Goal: Task Accomplishment & Management: Use online tool/utility

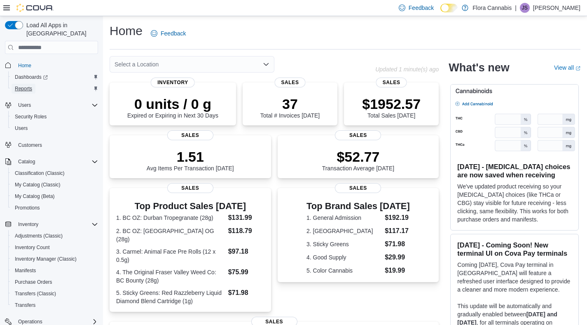
click at [28, 85] on span "Reports" at bounding box center [23, 88] width 17 height 7
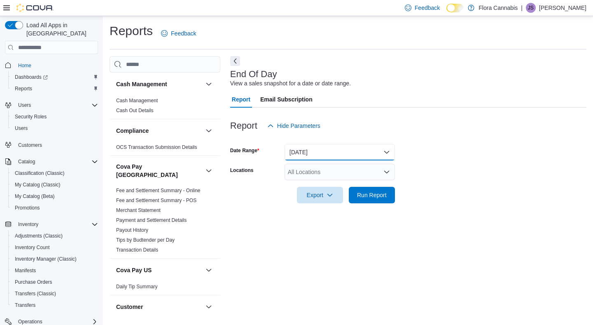
click at [325, 148] on button "[DATE]" at bounding box center [340, 152] width 110 height 16
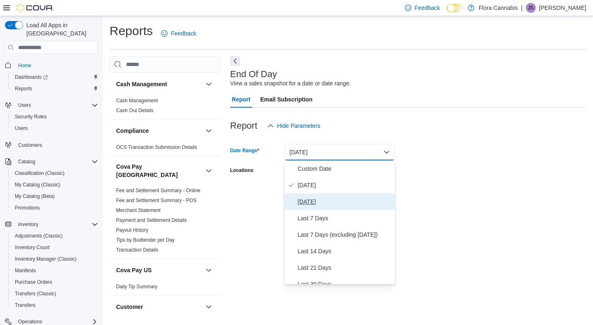
click at [319, 199] on span "[DATE]" at bounding box center [345, 201] width 94 height 10
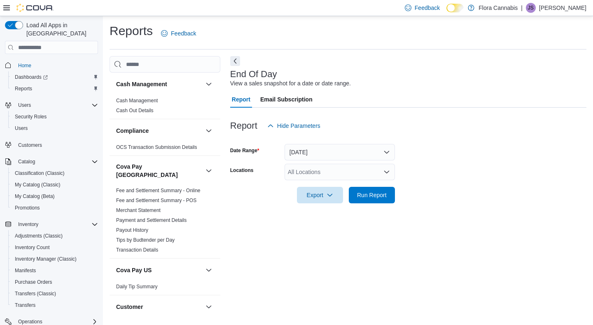
drag, startPoint x: 377, startPoint y: 122, endPoint x: 355, endPoint y: 150, distance: 34.9
click at [377, 122] on div "Report Hide Parameters" at bounding box center [408, 125] width 356 height 16
click at [343, 163] on form "Date Range Yesterday Locations All Locations Export Run Report" at bounding box center [408, 168] width 356 height 69
click at [342, 179] on div "All Locations" at bounding box center [340, 172] width 110 height 16
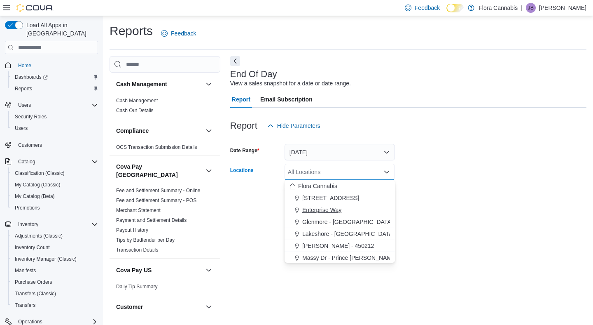
click at [332, 212] on span "Enterprise Way" at bounding box center [321, 210] width 39 height 8
click at [420, 200] on form "Date Range [DATE] Locations Enterprise Way Combo box. Selected. Enterprise Way.…" at bounding box center [408, 168] width 356 height 69
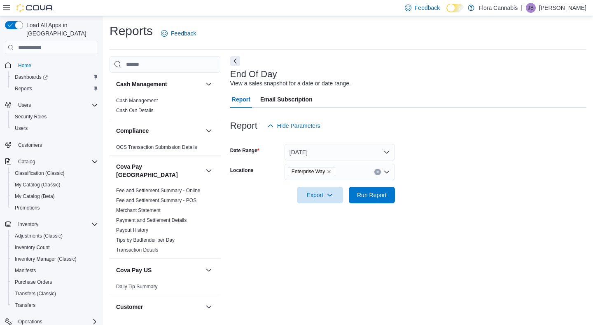
click at [372, 206] on div at bounding box center [408, 208] width 356 height 10
click at [373, 201] on span "Run Report" at bounding box center [372, 194] width 36 height 16
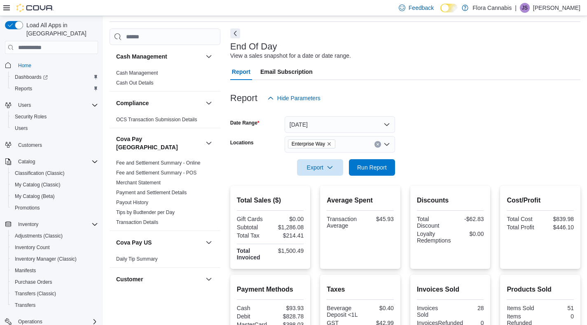
scroll to position [211, 0]
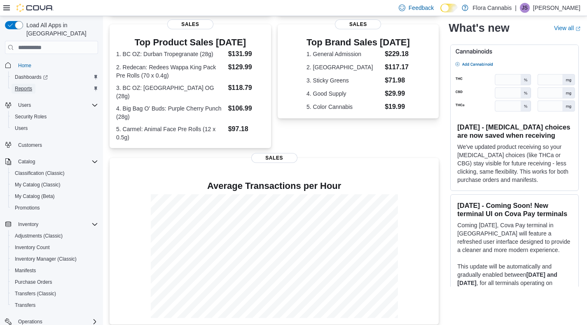
click at [26, 85] on span "Reports" at bounding box center [23, 88] width 17 height 7
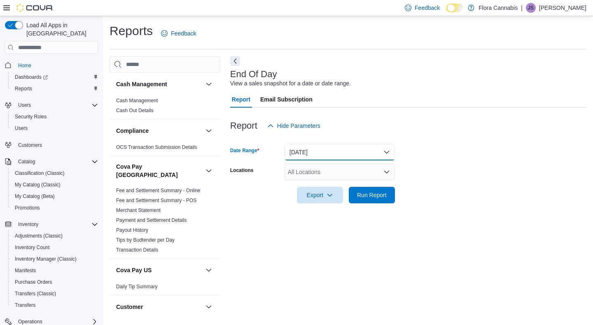
click at [325, 146] on button "[DATE]" at bounding box center [340, 152] width 110 height 16
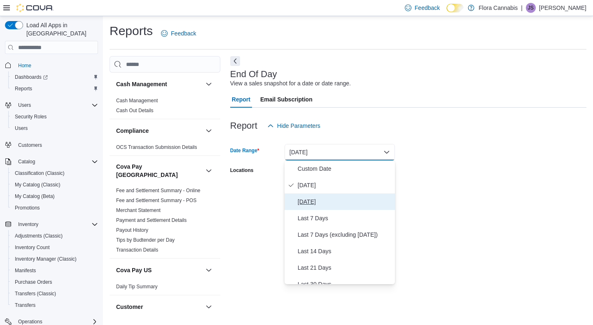
click at [315, 196] on button "[DATE]" at bounding box center [340, 201] width 110 height 16
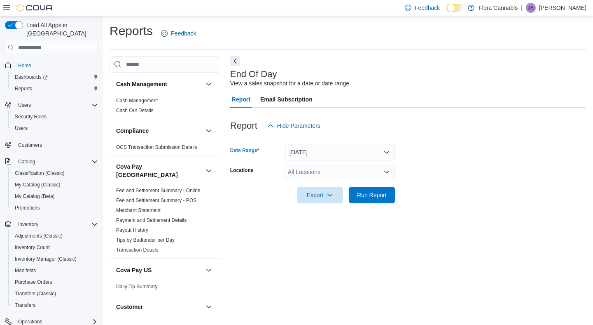
click at [349, 165] on div "All Locations" at bounding box center [340, 172] width 110 height 16
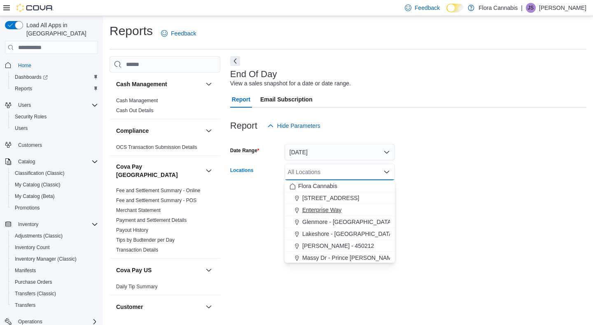
click at [330, 213] on span "Enterprise Way" at bounding box center [321, 210] width 39 height 8
click at [467, 153] on form "Date Range [DATE] Locations Enterprise Way Combo box. Selected. Enterprise Way.…" at bounding box center [408, 168] width 356 height 69
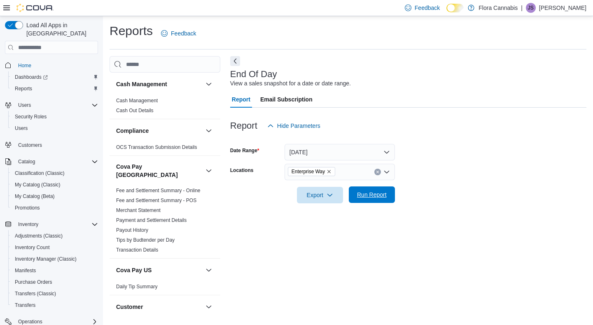
click at [375, 192] on span "Run Report" at bounding box center [372, 194] width 30 height 8
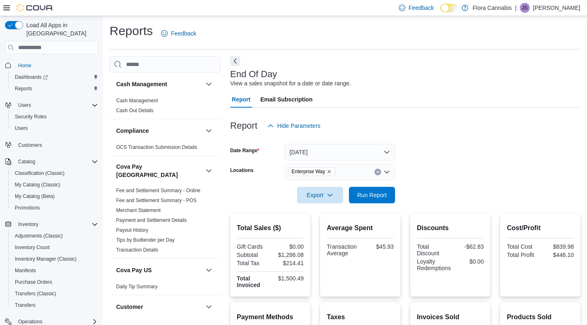
click at [332, 170] on icon "Remove Enterprise Way from selection in this group" at bounding box center [329, 171] width 5 height 5
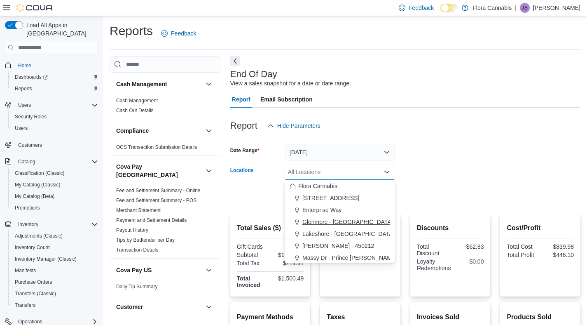
click at [329, 220] on span "Glenmore - [GEOGRAPHIC_DATA] - 450374" at bounding box center [359, 221] width 115 height 8
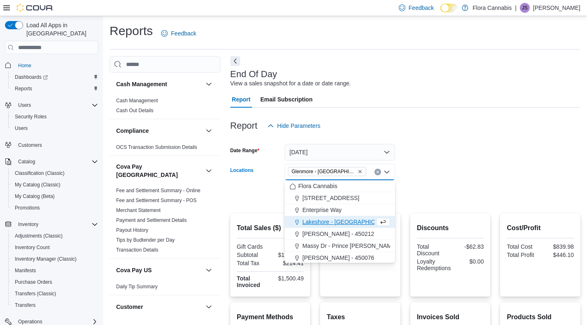
drag, startPoint x: 510, startPoint y: 172, endPoint x: 496, endPoint y: 173, distance: 14.5
click at [507, 172] on form "Date Range [DATE] Locations [GEOGRAPHIC_DATA] - [GEOGRAPHIC_DATA] - 450374 Comb…" at bounding box center [405, 168] width 350 height 69
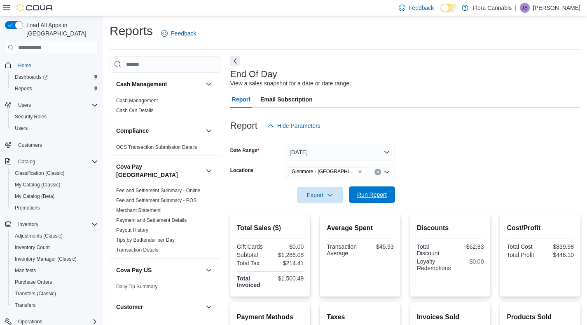
click at [365, 198] on span "Run Report" at bounding box center [372, 194] width 30 height 8
click at [358, 171] on icon "Remove Glenmore - Kelowna - 450374 from selection in this group" at bounding box center [360, 171] width 5 height 5
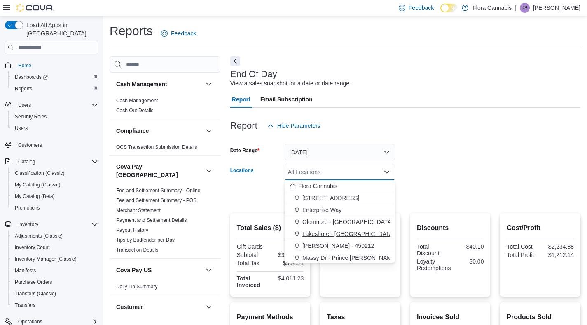
click at [331, 229] on span "Lakeshore - [GEOGRAPHIC_DATA] - 450372" at bounding box center [360, 233] width 117 height 8
click at [452, 190] on form "Date Range [DATE] Locations [GEOGRAPHIC_DATA] - [GEOGRAPHIC_DATA] - 450372 Comb…" at bounding box center [405, 168] width 350 height 69
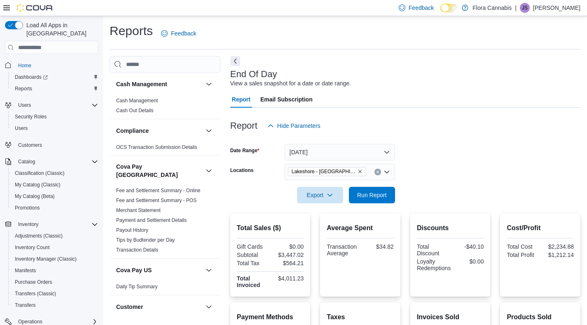
click at [370, 208] on div at bounding box center [405, 208] width 350 height 10
click at [377, 192] on span "Run Report" at bounding box center [372, 194] width 30 height 8
click at [360, 172] on icon "Remove Lakeshore - Kelowna - 450372 from selection in this group" at bounding box center [359, 171] width 3 height 3
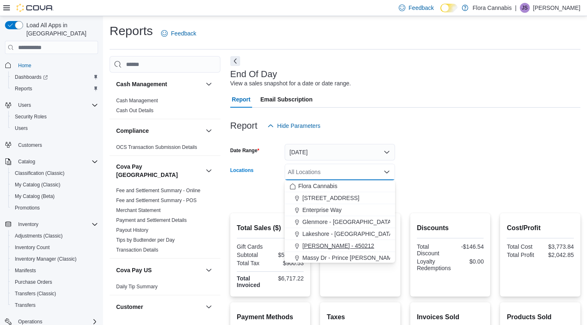
click at [336, 248] on span "[PERSON_NAME] - 450212" at bounding box center [338, 245] width 72 height 8
click at [461, 173] on form "Date Range [DATE] Locations [GEOGRAPHIC_DATA] - [GEOGRAPHIC_DATA] - 450212 Comb…" at bounding box center [405, 168] width 350 height 69
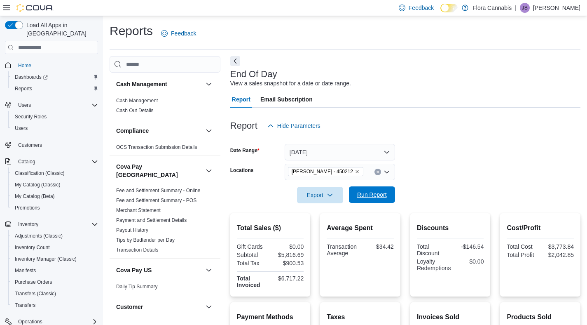
click at [384, 195] on span "Run Report" at bounding box center [372, 194] width 30 height 8
click at [359, 172] on icon "Remove Lawrence - Kelowna - 450212 from selection in this group" at bounding box center [356, 171] width 3 height 3
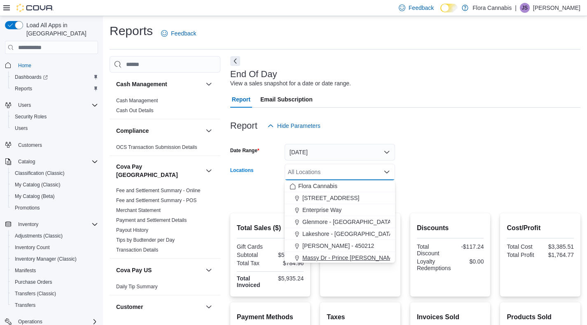
click at [342, 256] on span "Massy Dr - Prince [PERSON_NAME] - 450075" at bounding box center [361, 257] width 119 height 8
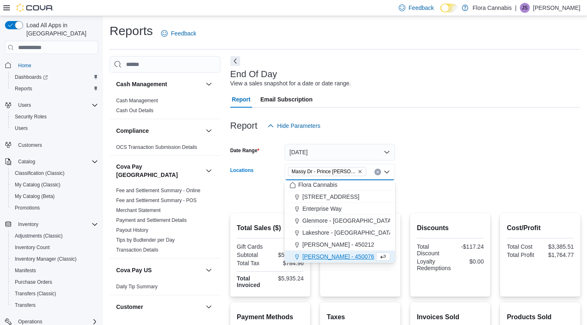
click at [423, 190] on form "Date Range [DATE] Locations Massy Dr - [GEOGRAPHIC_DATA][PERSON_NAME] - 450075 …" at bounding box center [405, 168] width 350 height 69
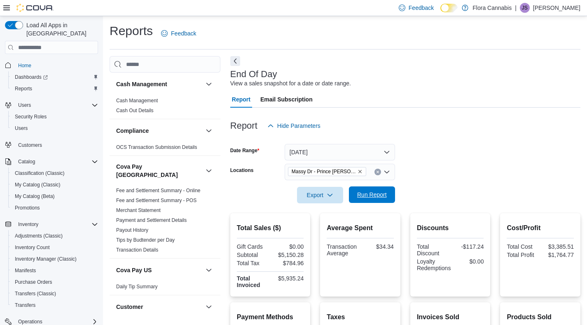
click at [372, 188] on span "Run Report" at bounding box center [372, 194] width 36 height 16
click at [358, 168] on span "Massy Dr - Prince [PERSON_NAME] - 450075" at bounding box center [327, 171] width 71 height 8
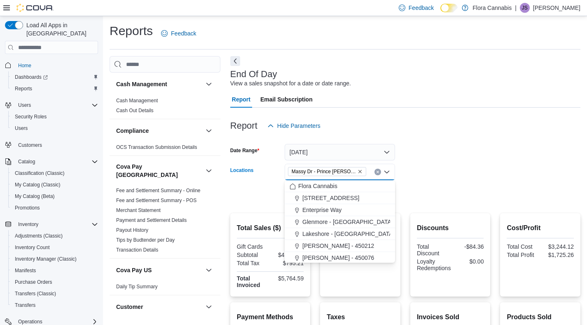
click at [361, 171] on icon "Remove Massy Dr - Prince George - 450075 from selection in this group" at bounding box center [360, 171] width 5 height 5
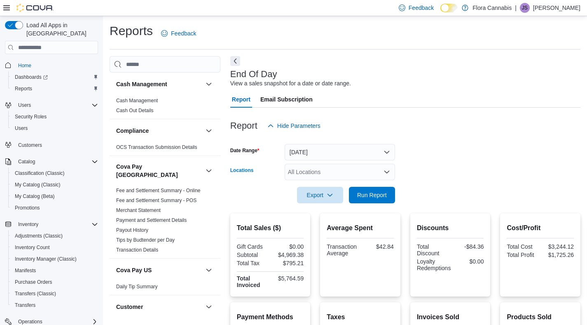
scroll to position [71, 0]
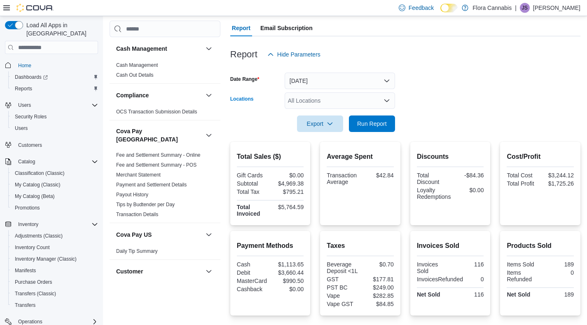
click at [334, 99] on div "All Locations" at bounding box center [340, 100] width 110 height 16
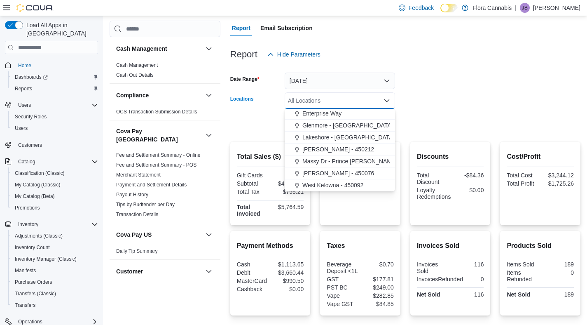
click at [330, 173] on span "[PERSON_NAME] - 450076" at bounding box center [338, 173] width 72 height 8
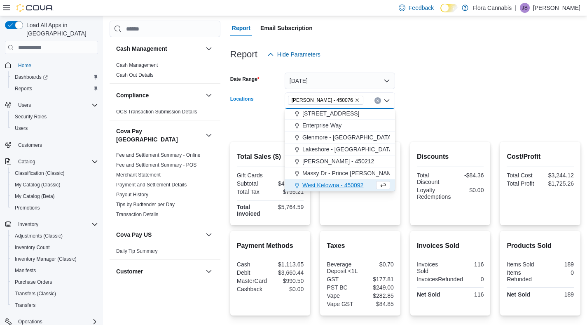
scroll to position [13, 0]
click at [514, 110] on div at bounding box center [405, 112] width 350 height 7
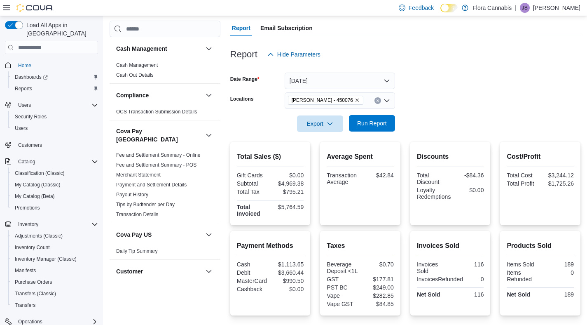
click at [358, 116] on span "Run Report" at bounding box center [372, 123] width 36 height 16
click at [355, 100] on icon "Remove Vernon - 450076 from selection in this group" at bounding box center [357, 100] width 5 height 5
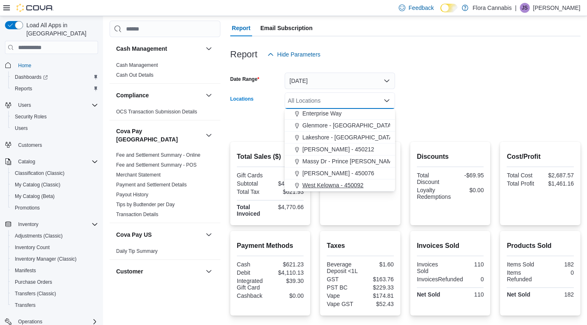
click at [327, 181] on span "West Kelowna - 450092" at bounding box center [332, 185] width 61 height 8
click at [462, 121] on form "Date Range [DATE] Locations [GEOGRAPHIC_DATA] - 450092 Combo box. Selected. [GE…" at bounding box center [405, 97] width 350 height 69
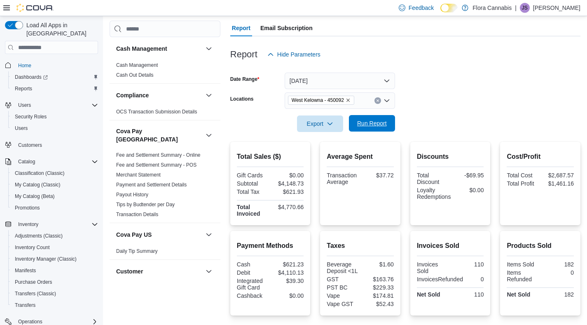
click at [386, 126] on span "Run Report" at bounding box center [372, 123] width 30 height 8
click at [351, 101] on icon "Remove West Kelowna - 450092 from selection in this group" at bounding box center [348, 100] width 5 height 5
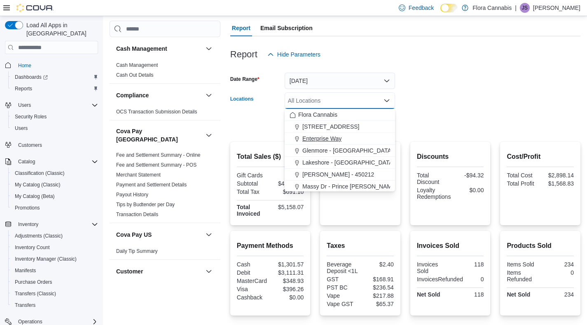
click at [325, 137] on span "Enterprise Way" at bounding box center [321, 138] width 39 height 8
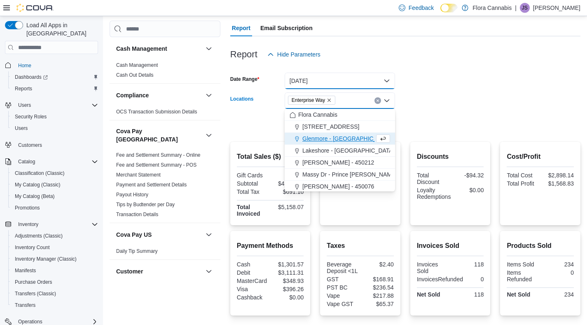
click at [338, 75] on button "[DATE]" at bounding box center [340, 80] width 110 height 16
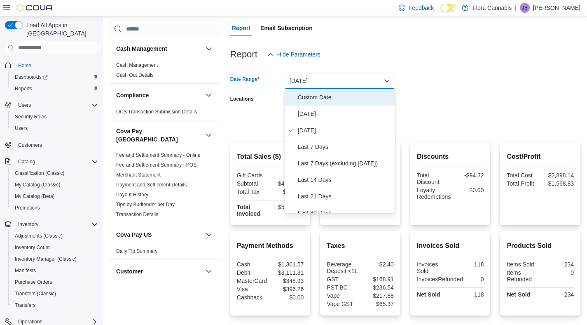
click at [316, 98] on span "Custom Date" at bounding box center [345, 97] width 94 height 10
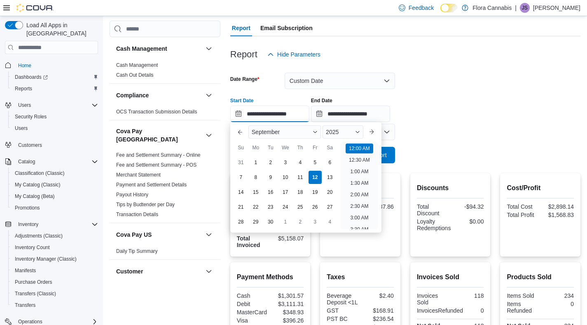
click at [273, 111] on input "**********" at bounding box center [269, 113] width 79 height 16
click at [269, 179] on div "9" at bounding box center [270, 177] width 14 height 14
type input "**********"
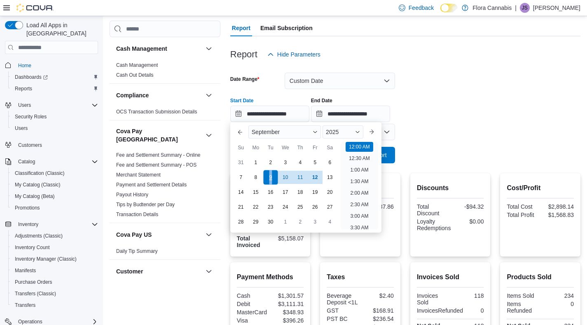
click at [269, 179] on div "9" at bounding box center [270, 177] width 14 height 14
click at [525, 99] on div "**********" at bounding box center [405, 106] width 350 height 31
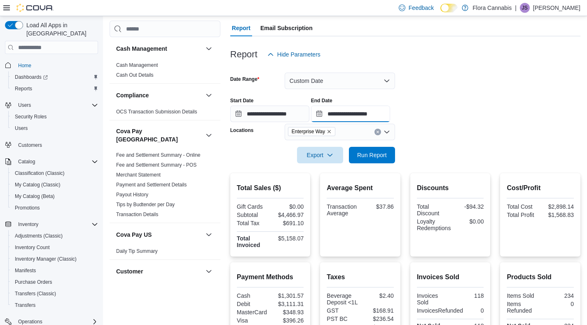
click at [359, 110] on input "**********" at bounding box center [350, 113] width 79 height 16
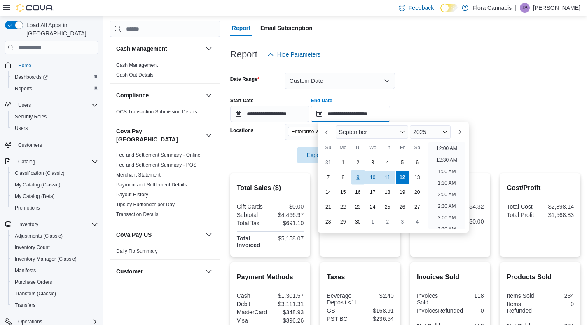
scroll to position [468, 0]
drag, startPoint x: 355, startPoint y: 178, endPoint x: 391, endPoint y: 147, distance: 46.8
click at [355, 177] on div "9" at bounding box center [357, 177] width 13 height 13
type input "**********"
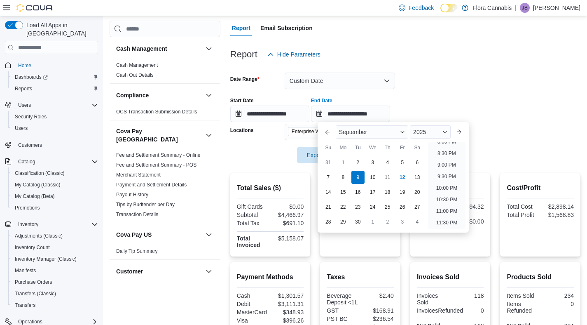
click at [488, 77] on form "**********" at bounding box center [405, 113] width 350 height 101
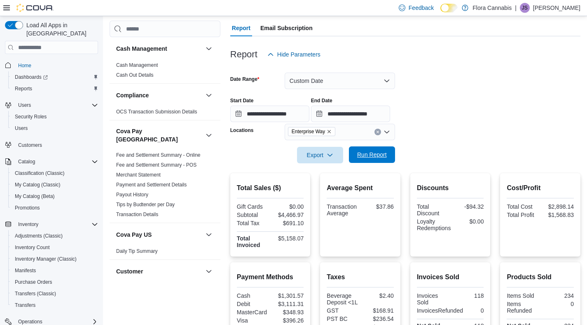
click at [392, 154] on button "Run Report" at bounding box center [372, 154] width 46 height 16
click at [329, 131] on icon "Remove Enterprise Way from selection in this group" at bounding box center [329, 131] width 5 height 5
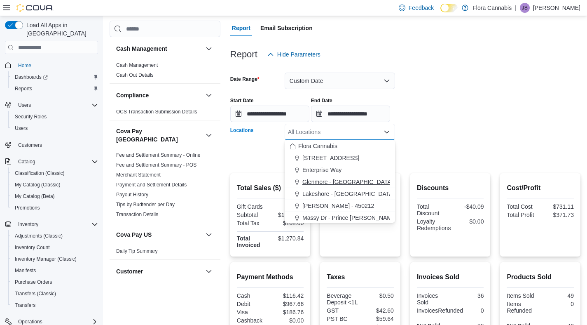
click at [324, 180] on span "Glenmore - [GEOGRAPHIC_DATA] - 450374" at bounding box center [359, 182] width 115 height 8
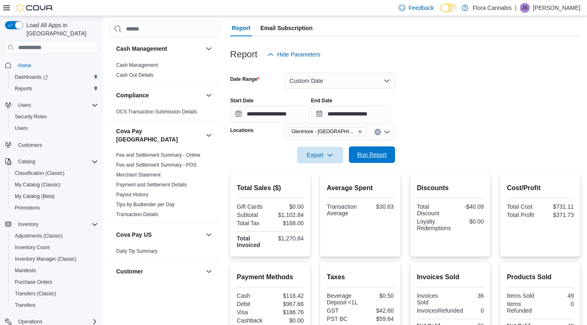
drag, startPoint x: 494, startPoint y: 130, endPoint x: 370, endPoint y: 149, distance: 125.5
click at [494, 130] on form "**********" at bounding box center [405, 113] width 350 height 101
click at [365, 150] on span "Run Report" at bounding box center [372, 154] width 36 height 16
click at [361, 131] on icon "Remove Glenmore - Kelowna - 450374 from selection in this group" at bounding box center [360, 131] width 5 height 5
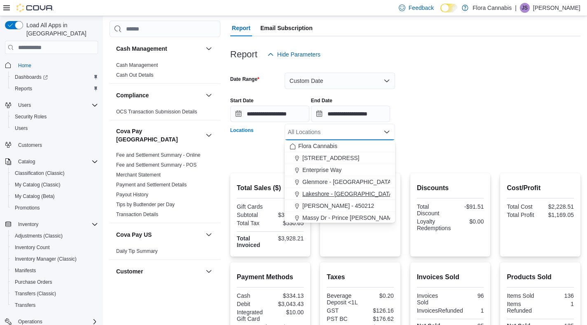
click at [346, 190] on span "Lakeshore - [GEOGRAPHIC_DATA] - 450372" at bounding box center [360, 193] width 117 height 8
drag, startPoint x: 468, startPoint y: 119, endPoint x: 398, endPoint y: 140, distance: 73.1
click at [468, 119] on div "**********" at bounding box center [405, 106] width 350 height 31
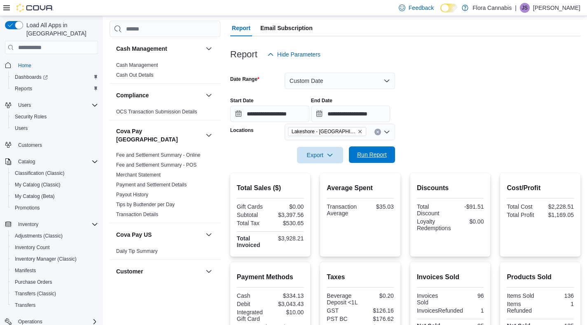
click at [372, 152] on span "Run Report" at bounding box center [372, 154] width 30 height 8
click at [358, 133] on icon "Remove Lakeshore - Kelowna - 450372 from selection in this group" at bounding box center [360, 131] width 5 height 5
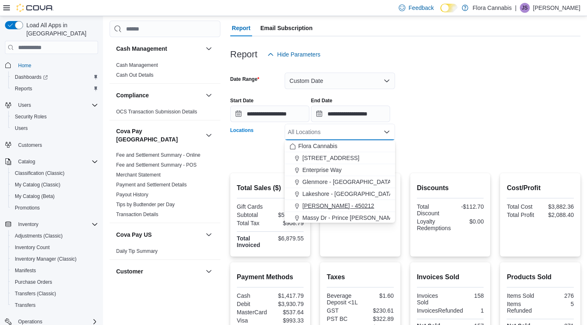
click at [335, 201] on span "[PERSON_NAME] - 450212" at bounding box center [338, 205] width 72 height 8
click at [426, 145] on div at bounding box center [405, 143] width 350 height 7
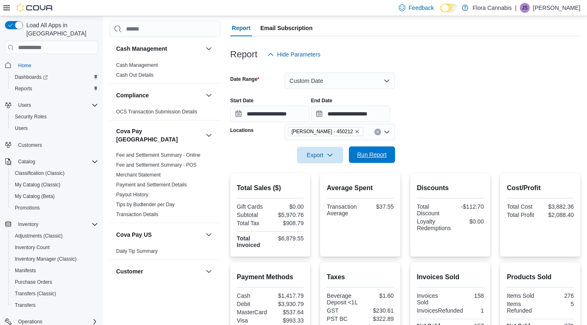
click at [367, 159] on span "Run Report" at bounding box center [372, 154] width 30 height 8
click at [360, 132] on icon "Remove Lawrence - Kelowna - 450212 from selection in this group" at bounding box center [357, 131] width 5 height 5
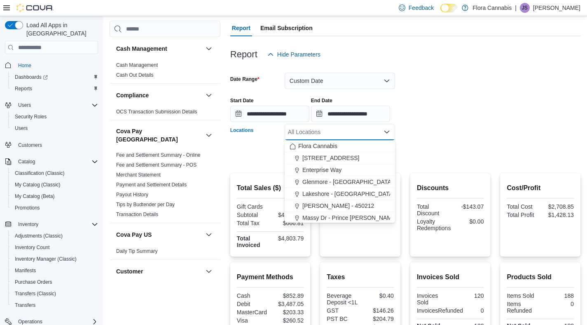
scroll to position [25, 0]
click at [323, 189] on span "Massy Dr - Prince [PERSON_NAME] - 450075" at bounding box center [361, 192] width 119 height 8
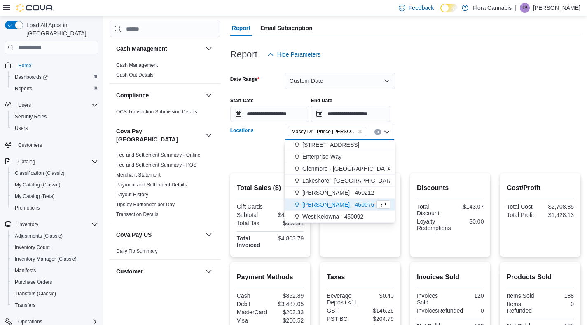
scroll to position [13, 0]
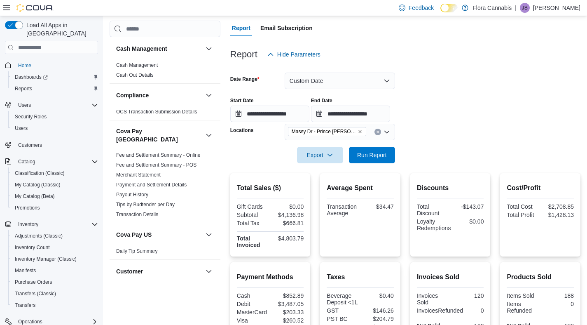
click at [440, 151] on form "**********" at bounding box center [405, 113] width 350 height 101
click at [372, 164] on div at bounding box center [405, 168] width 350 height 10
click at [374, 159] on span "Run Report" at bounding box center [372, 154] width 36 height 16
click at [360, 132] on icon "Remove Massy Dr - Prince George - 450075 from selection in this group" at bounding box center [359, 131] width 3 height 3
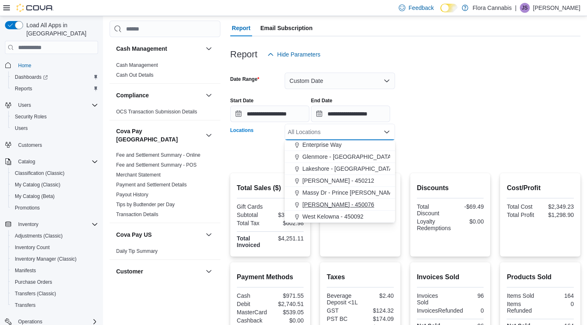
click at [340, 201] on span "[PERSON_NAME] - 450076" at bounding box center [338, 204] width 72 height 8
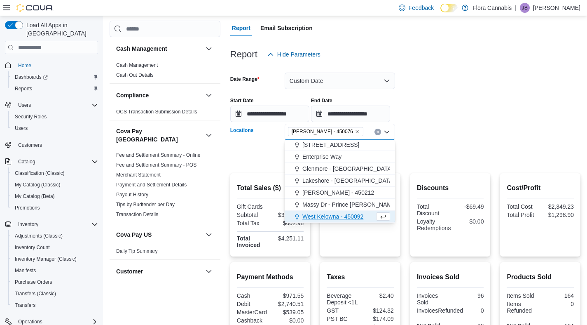
click at [444, 143] on div at bounding box center [405, 143] width 350 height 7
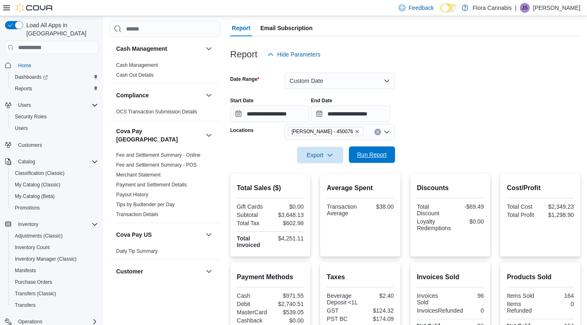
click at [385, 155] on span "Run Report" at bounding box center [372, 154] width 30 height 8
click at [355, 132] on icon "Remove Vernon - 450076 from selection in this group" at bounding box center [357, 131] width 5 height 5
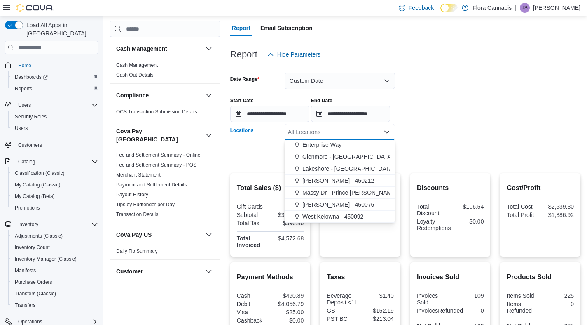
click at [329, 212] on span "West Kelowna - 450092" at bounding box center [332, 216] width 61 height 8
click at [468, 114] on div "**********" at bounding box center [405, 106] width 350 height 31
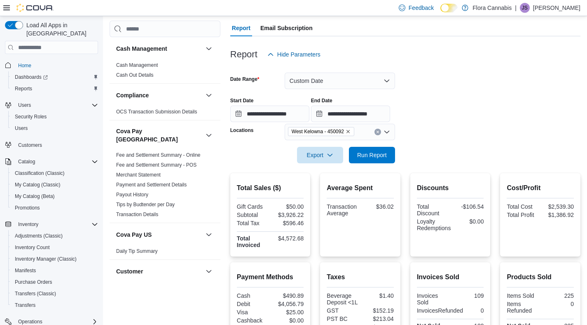
click at [358, 146] on div at bounding box center [405, 143] width 350 height 7
click at [365, 152] on span "Run Report" at bounding box center [372, 154] width 30 height 8
click at [350, 132] on icon "Remove West Kelowna - 450092 from selection in this group" at bounding box center [347, 131] width 3 height 3
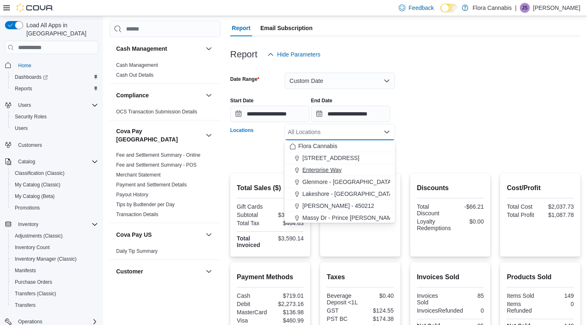
click at [323, 171] on span "Enterprise Way" at bounding box center [321, 170] width 39 height 8
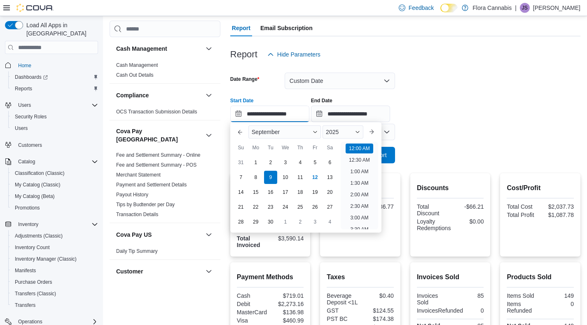
click at [267, 113] on input "**********" at bounding box center [269, 113] width 79 height 16
click at [286, 177] on div "10" at bounding box center [285, 177] width 14 height 14
type input "**********"
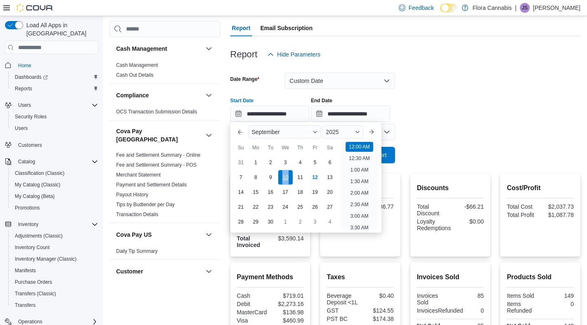
click at [286, 177] on div "10" at bounding box center [285, 177] width 14 height 14
click at [443, 134] on form "**********" at bounding box center [405, 113] width 350 height 101
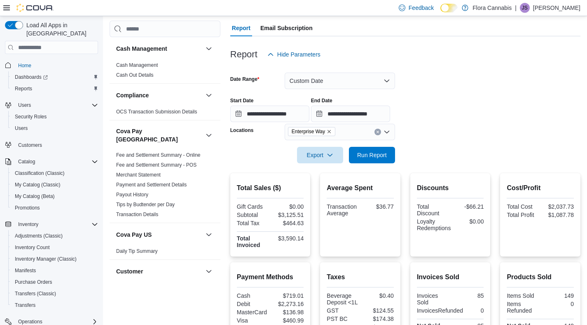
click at [386, 143] on div at bounding box center [405, 143] width 350 height 7
click at [384, 151] on span "Run Report" at bounding box center [372, 154] width 30 height 8
click at [332, 131] on icon "Remove Enterprise Way from selection in this group" at bounding box center [329, 131] width 5 height 5
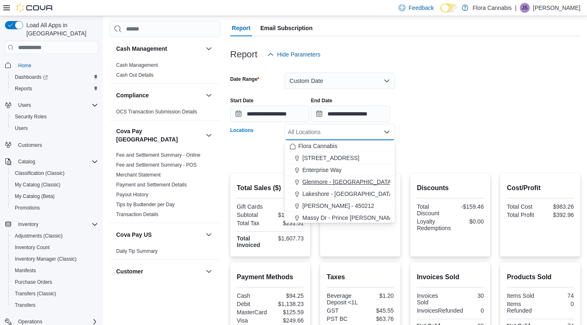
click at [329, 181] on span "Glenmore - [GEOGRAPHIC_DATA] - 450374" at bounding box center [359, 182] width 115 height 8
click at [489, 146] on div at bounding box center [405, 143] width 350 height 7
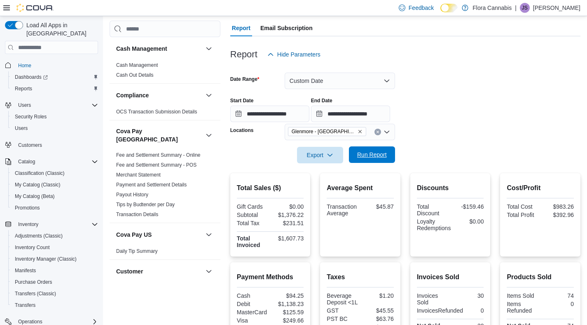
click at [369, 157] on span "Run Report" at bounding box center [372, 154] width 30 height 8
click at [359, 129] on icon "Remove Glenmore - Kelowna - 450374 from selection in this group" at bounding box center [360, 131] width 5 height 5
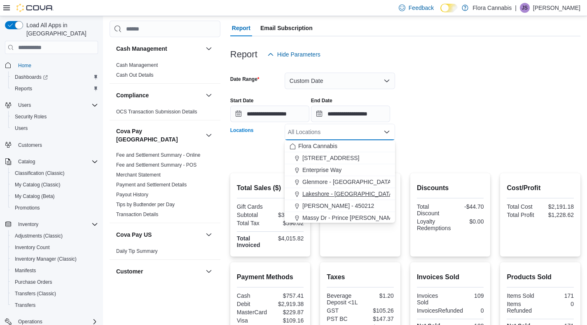
click at [348, 192] on span "Lakeshore - [GEOGRAPHIC_DATA] - 450372" at bounding box center [360, 193] width 117 height 8
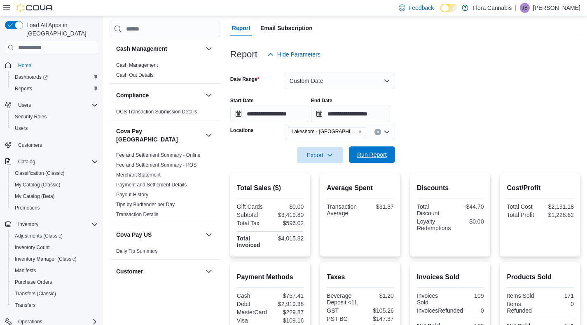
drag, startPoint x: 471, startPoint y: 125, endPoint x: 375, endPoint y: 150, distance: 98.8
click at [470, 125] on form "**********" at bounding box center [405, 113] width 350 height 101
click at [368, 150] on span "Run Report" at bounding box center [372, 154] width 36 height 16
click at [360, 132] on icon "Remove Lakeshore - Kelowna - 450372 from selection in this group" at bounding box center [360, 131] width 5 height 5
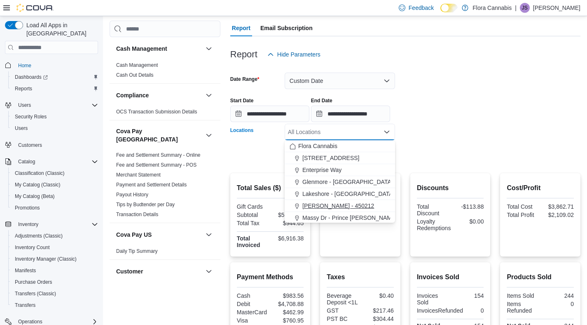
click at [339, 205] on span "[PERSON_NAME] - 450212" at bounding box center [338, 205] width 72 height 8
drag, startPoint x: 467, startPoint y: 138, endPoint x: 405, endPoint y: 154, distance: 64.1
click at [467, 138] on form "**********" at bounding box center [405, 113] width 350 height 101
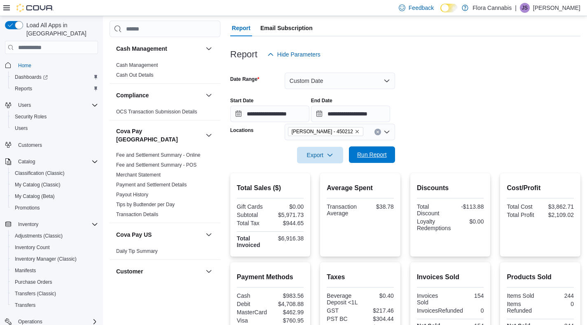
click at [388, 154] on span "Run Report" at bounding box center [372, 154] width 36 height 16
click at [359, 131] on icon "Remove Lawrence - Kelowna - 450212 from selection in this group" at bounding box center [356, 131] width 3 height 3
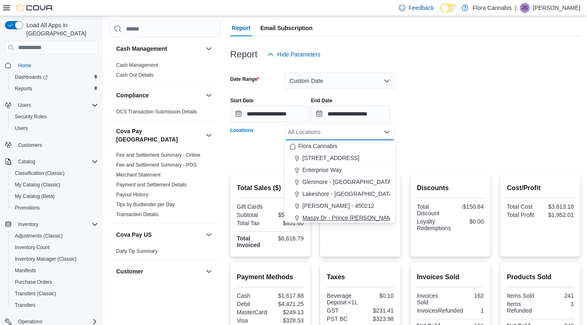
click at [332, 215] on span "Massy Dr - Prince [PERSON_NAME] - 450075" at bounding box center [361, 217] width 119 height 8
click at [468, 127] on form "**********" at bounding box center [405, 113] width 350 height 101
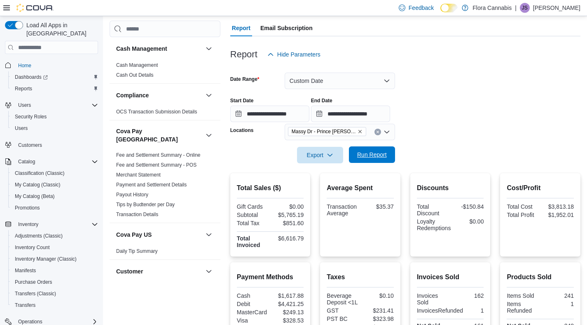
click at [393, 148] on button "Run Report" at bounding box center [372, 154] width 46 height 16
click at [359, 131] on icon "Remove Massy Dr - Prince George - 450075 from selection in this group" at bounding box center [359, 131] width 3 height 3
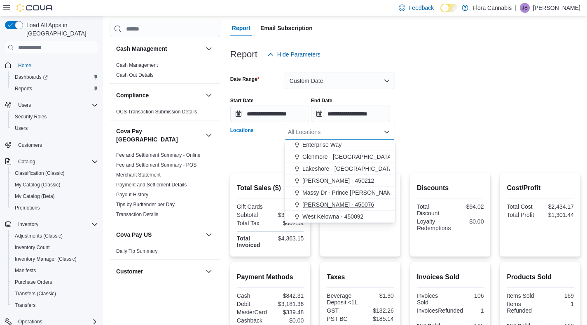
click at [343, 207] on span "[PERSON_NAME] - 450076" at bounding box center [338, 204] width 72 height 8
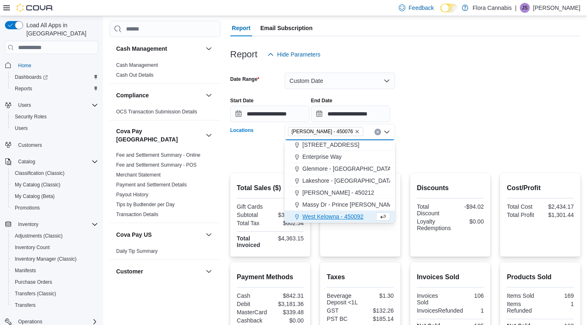
click at [451, 138] on form "**********" at bounding box center [405, 113] width 350 height 101
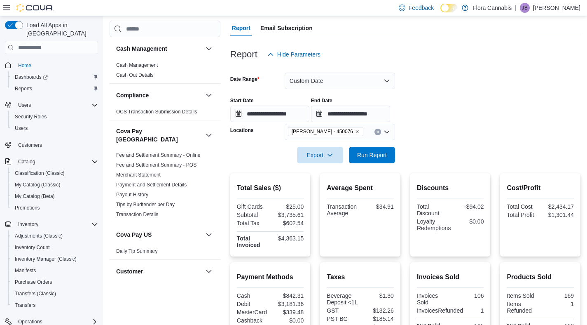
click at [396, 156] on form "**********" at bounding box center [405, 113] width 350 height 101
click at [372, 154] on span "Run Report" at bounding box center [372, 154] width 30 height 8
click at [355, 131] on icon "Remove Vernon - 450076 from selection in this group" at bounding box center [357, 131] width 5 height 5
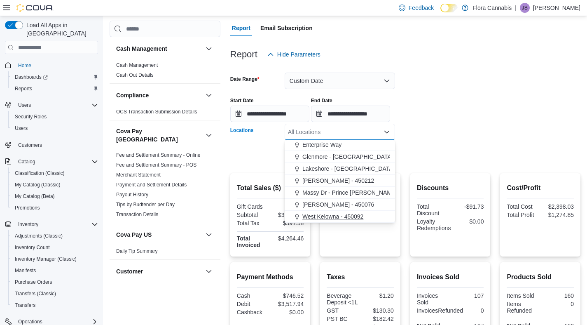
click at [323, 216] on span "West Kelowna - 450092" at bounding box center [332, 216] width 61 height 8
click at [482, 124] on form "**********" at bounding box center [405, 113] width 350 height 101
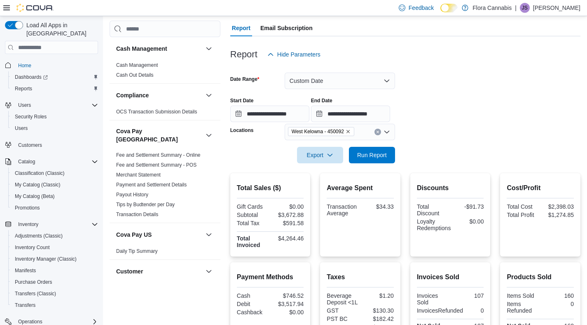
click at [393, 145] on div at bounding box center [405, 143] width 350 height 7
click at [376, 150] on span "Run Report" at bounding box center [372, 154] width 36 height 16
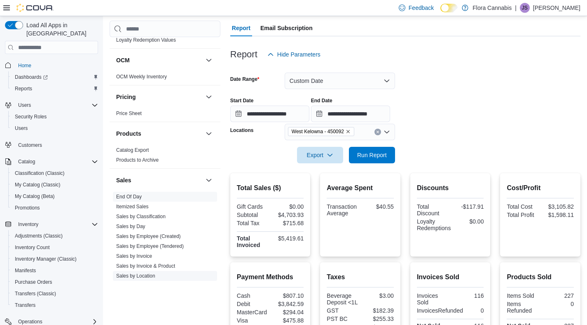
scroll to position [683, 0]
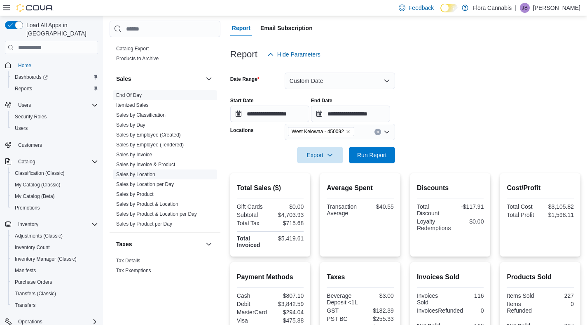
click at [147, 171] on span "Sales by Location" at bounding box center [165, 174] width 104 height 10
click at [148, 171] on link "Sales by Location" at bounding box center [135, 174] width 39 height 6
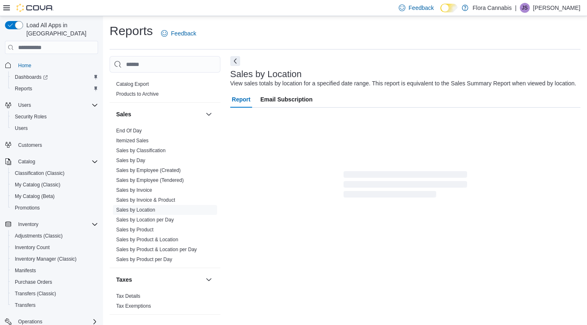
scroll to position [2, 0]
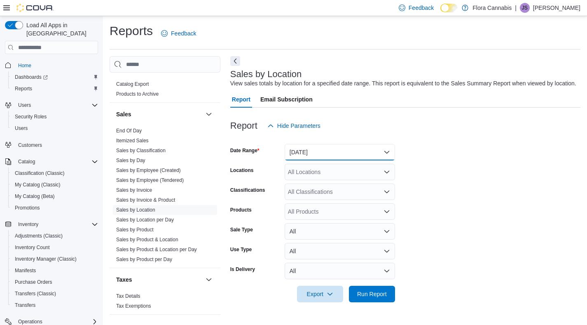
click at [316, 151] on button "[DATE]" at bounding box center [340, 152] width 110 height 16
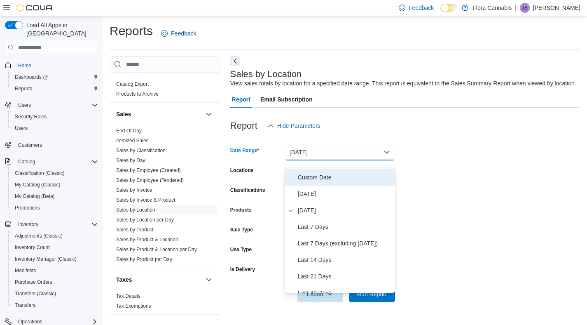
click at [315, 172] on span "Custom Date" at bounding box center [345, 177] width 94 height 10
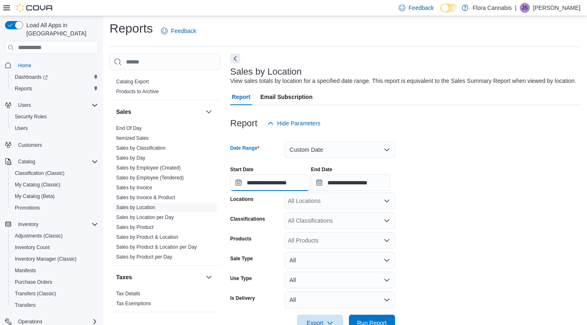
click at [275, 189] on input "**********" at bounding box center [269, 182] width 79 height 16
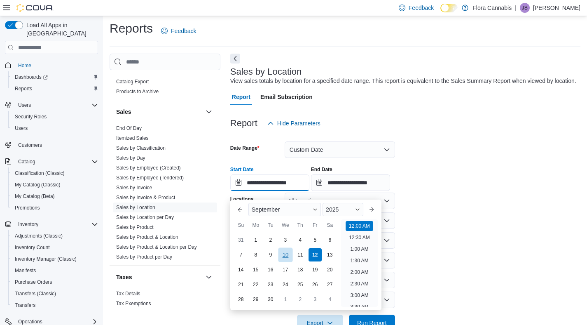
scroll to position [26, 0]
click at [269, 256] on div "9" at bounding box center [270, 255] width 14 height 14
type input "**********"
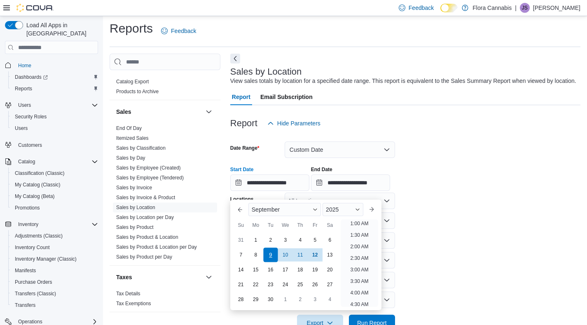
scroll to position [2, 0]
click at [340, 191] on input "**********" at bounding box center [350, 182] width 79 height 16
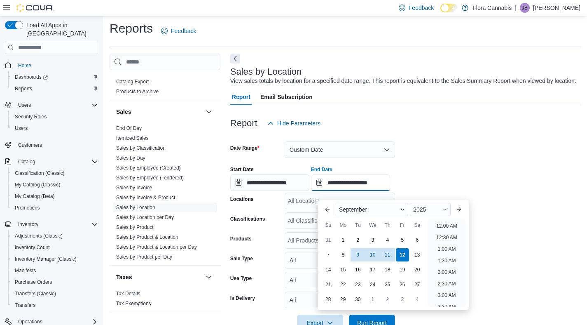
scroll to position [468, 0]
click at [359, 252] on div "9" at bounding box center [358, 255] width 14 height 14
type input "**********"
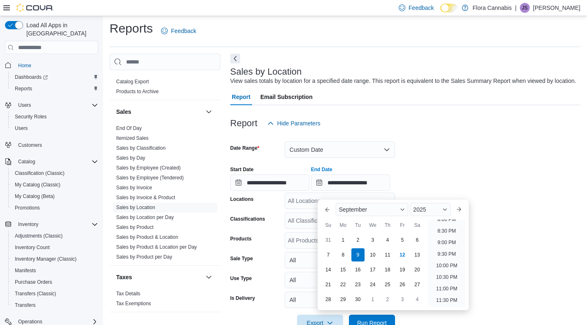
click at [458, 131] on div "Report Hide Parameters" at bounding box center [405, 123] width 350 height 16
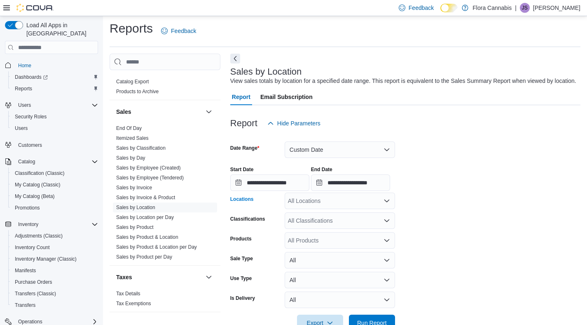
click at [363, 204] on div "All Locations" at bounding box center [340, 200] width 110 height 16
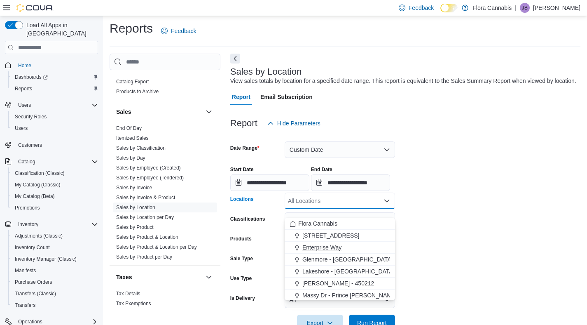
click at [344, 243] on div "Enterprise Way" at bounding box center [340, 247] width 101 height 8
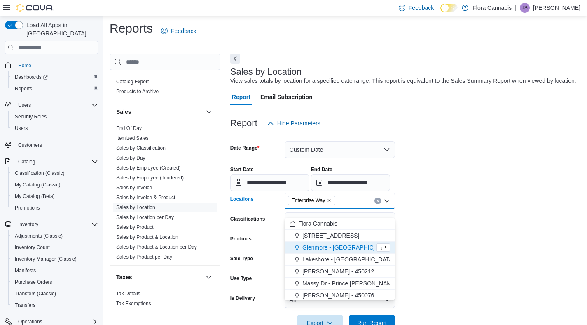
click at [468, 218] on form "**********" at bounding box center [405, 230] width 350 height 199
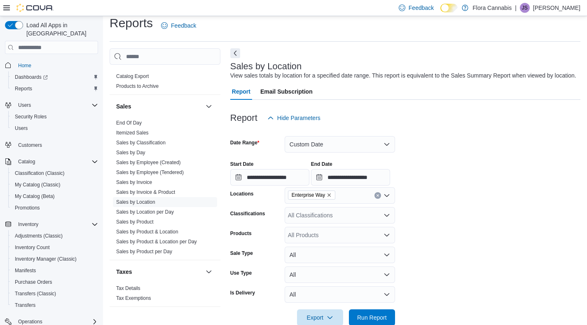
scroll to position [34, 0]
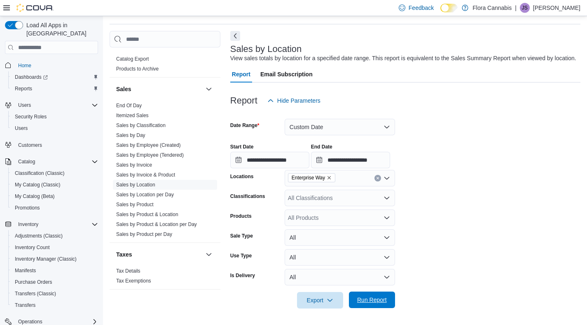
click at [381, 301] on span "Run Report" at bounding box center [372, 299] width 30 height 8
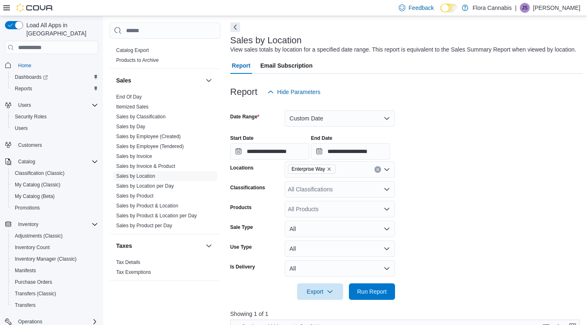
scroll to position [155, 0]
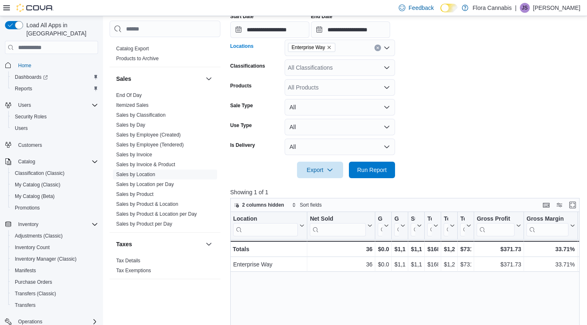
click at [334, 52] on span "Enterprise Way" at bounding box center [311, 47] width 47 height 9
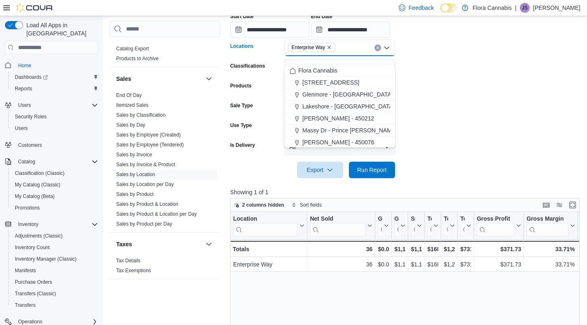
click at [332, 50] on icon "Remove Enterprise Way from selection in this group" at bounding box center [329, 47] width 5 height 5
click at [324, 103] on span "Glenmore - [GEOGRAPHIC_DATA] - 450374" at bounding box center [359, 106] width 115 height 8
click at [521, 108] on form "**********" at bounding box center [406, 78] width 353 height 199
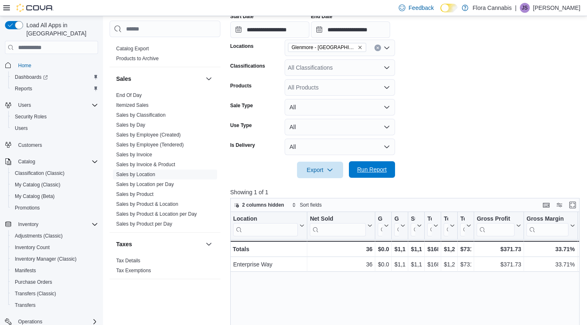
click at [378, 173] on span "Run Report" at bounding box center [372, 169] width 30 height 8
click at [358, 50] on icon "Remove Glenmore - Kelowna - 450374 from selection in this group" at bounding box center [360, 47] width 5 height 5
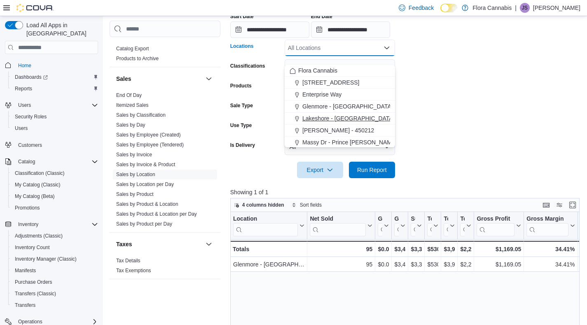
click at [333, 119] on span "Lakeshore - [GEOGRAPHIC_DATA] - 450372" at bounding box center [360, 118] width 117 height 8
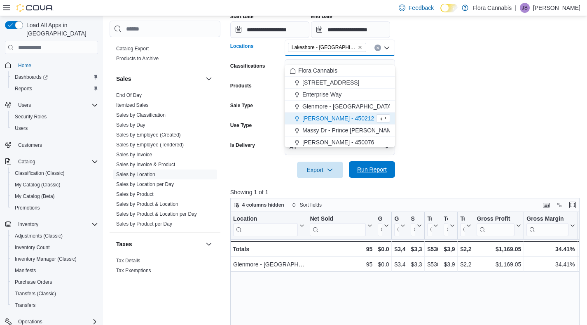
click at [372, 173] on span "Run Report" at bounding box center [372, 169] width 36 height 16
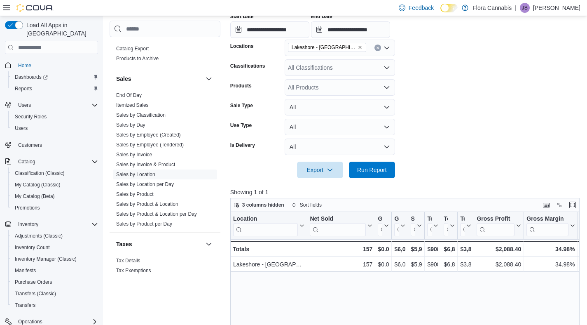
click at [360, 50] on icon "Remove Lakeshore - Kelowna - 450372 from selection in this group" at bounding box center [360, 47] width 5 height 5
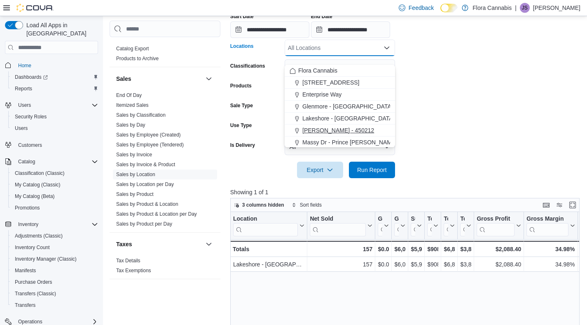
click at [332, 131] on span "[PERSON_NAME] - 450212" at bounding box center [338, 130] width 72 height 8
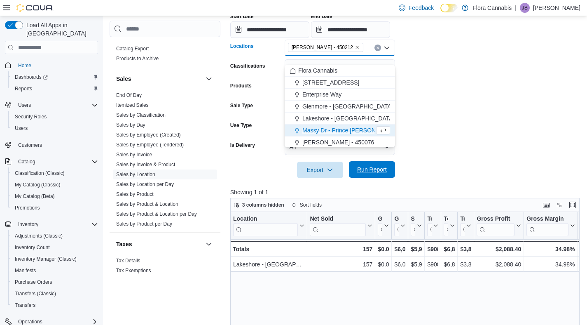
click at [367, 172] on span "Run Report" at bounding box center [372, 169] width 36 height 16
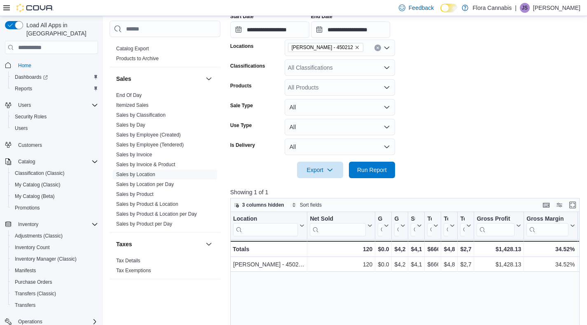
click at [359, 50] on icon "Remove Lawrence - Kelowna - 450212 from selection in this group" at bounding box center [357, 47] width 5 height 5
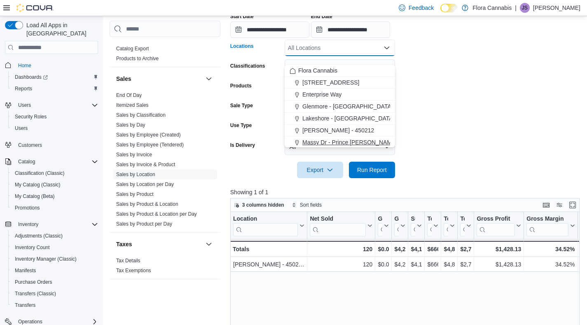
click at [341, 138] on button "Massy Dr - Prince [PERSON_NAME] - 450075" at bounding box center [340, 142] width 110 height 12
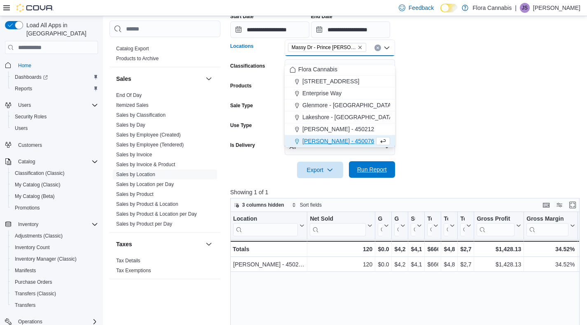
click at [368, 178] on span "Run Report" at bounding box center [372, 169] width 36 height 16
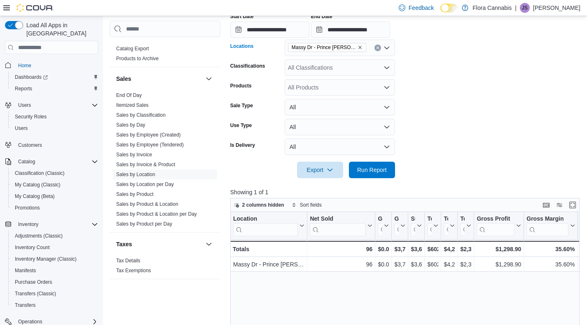
click at [360, 50] on icon "Remove Massy Dr - Prince George - 450075 from selection in this group" at bounding box center [360, 47] width 5 height 5
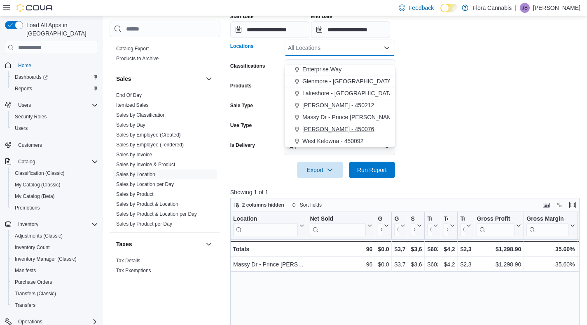
click at [344, 124] on button "[PERSON_NAME] - 450076" at bounding box center [340, 129] width 110 height 12
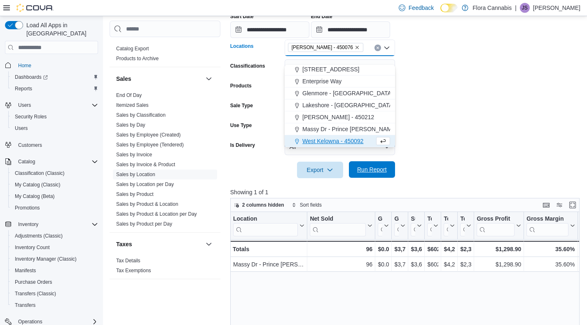
click at [376, 173] on span "Run Report" at bounding box center [372, 169] width 30 height 8
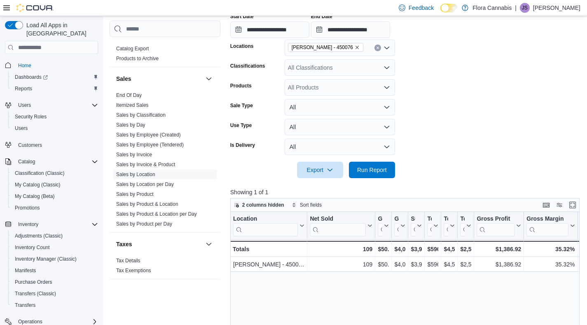
click at [355, 50] on icon "Remove Vernon - 450076 from selection in this group" at bounding box center [357, 47] width 5 height 5
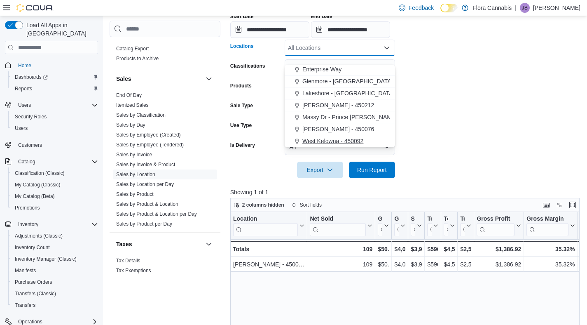
click at [327, 139] on span "West Kelowna - 450092" at bounding box center [332, 141] width 61 height 8
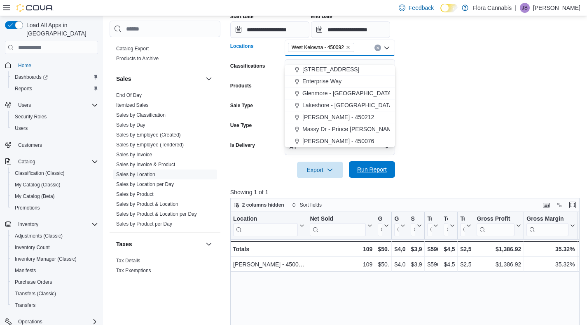
scroll to position [13, 0]
click at [374, 178] on span "Run Report" at bounding box center [372, 169] width 36 height 16
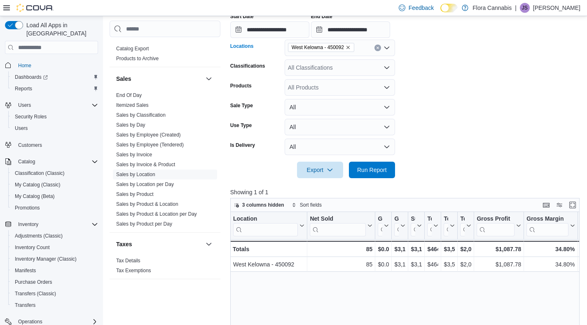
click at [351, 50] on icon "Remove West Kelowna - 450092 from selection in this group" at bounding box center [348, 47] width 5 height 5
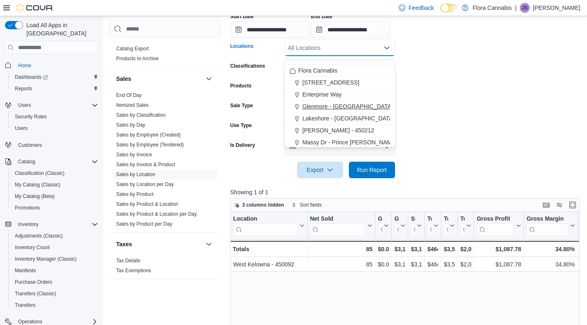
click at [330, 105] on span "Glenmore - [GEOGRAPHIC_DATA] - 450374" at bounding box center [359, 106] width 115 height 8
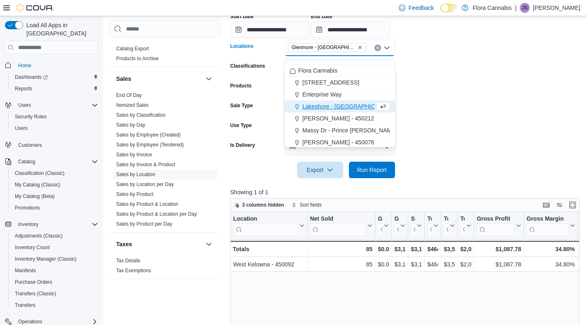
click at [362, 50] on icon "Remove Glenmore - Kelowna - 450374 from selection in this group" at bounding box center [360, 47] width 5 height 5
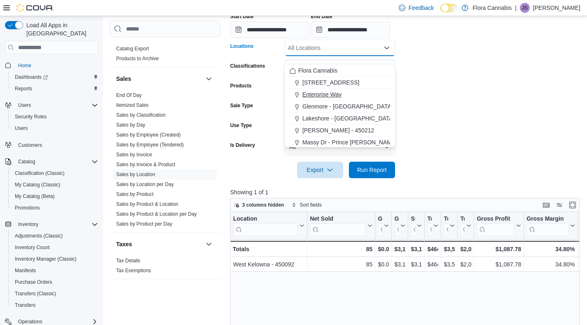
click at [344, 96] on div "Enterprise Way" at bounding box center [340, 94] width 101 height 8
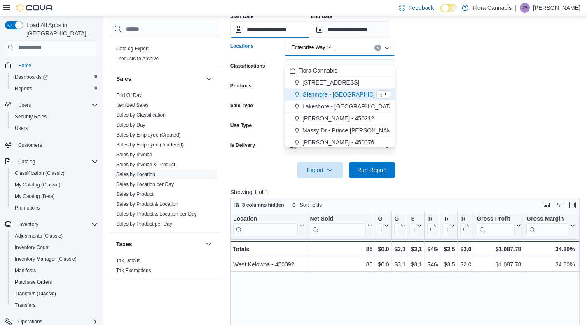
click at [263, 38] on input "**********" at bounding box center [269, 29] width 79 height 16
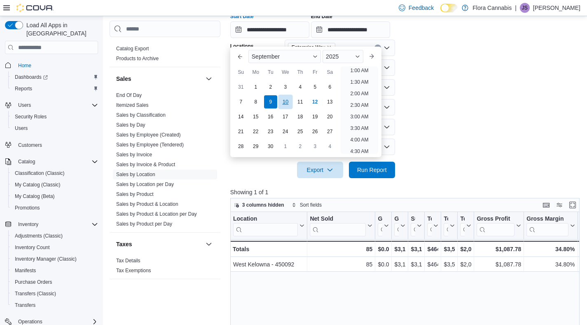
click at [289, 101] on div "10" at bounding box center [285, 102] width 14 height 14
type input "**********"
click at [289, 101] on div "10" at bounding box center [285, 102] width 14 height 14
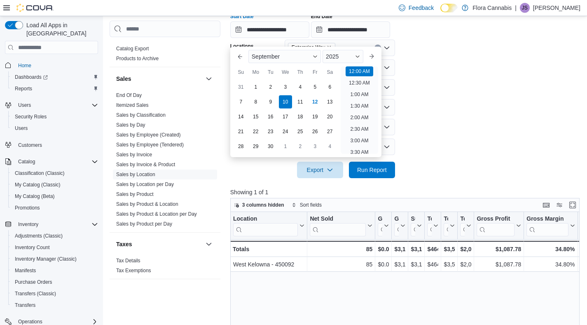
click at [479, 116] on form "**********" at bounding box center [406, 78] width 353 height 199
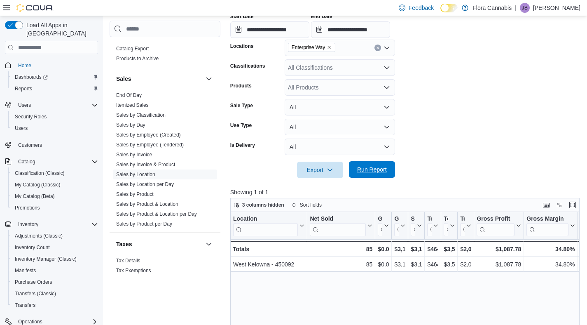
click at [381, 173] on span "Run Report" at bounding box center [372, 169] width 30 height 8
click at [331, 50] on icon "Remove Enterprise Way from selection in this group" at bounding box center [329, 47] width 5 height 5
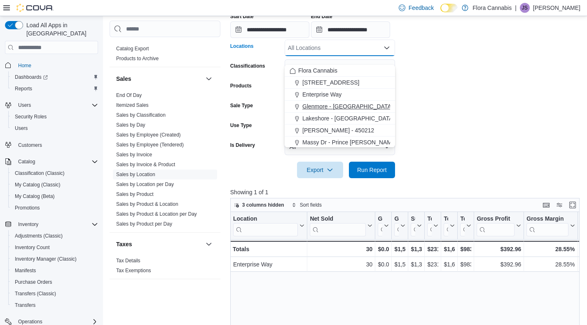
click at [325, 103] on span "Glenmore - [GEOGRAPHIC_DATA] - 450374" at bounding box center [359, 106] width 115 height 8
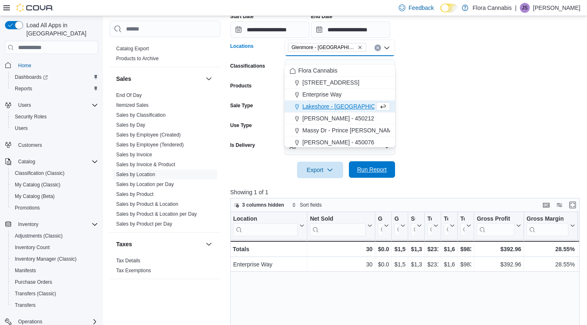
click at [373, 178] on span "Run Report" at bounding box center [372, 169] width 36 height 16
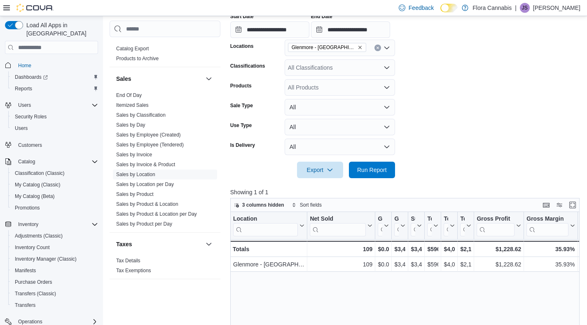
click at [359, 49] on icon "Remove Glenmore - Kelowna - 450374 from selection in this group" at bounding box center [359, 47] width 3 height 3
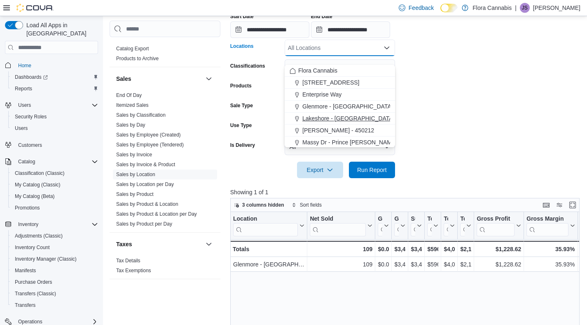
click at [325, 114] on span "Lakeshore - [GEOGRAPHIC_DATA] - 450372" at bounding box center [360, 118] width 117 height 8
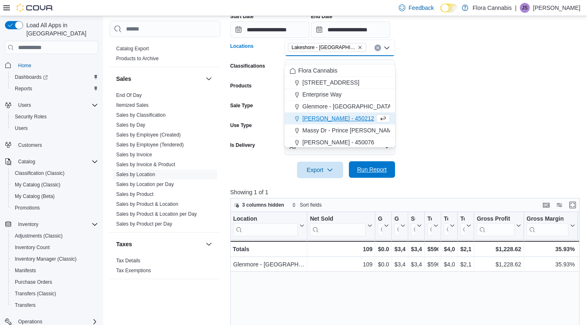
click at [374, 173] on span "Run Report" at bounding box center [372, 169] width 30 height 8
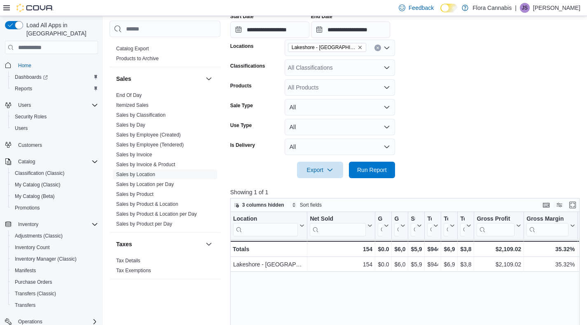
click at [363, 52] on span "Lakeshore - [GEOGRAPHIC_DATA] - 450372" at bounding box center [327, 47] width 78 height 9
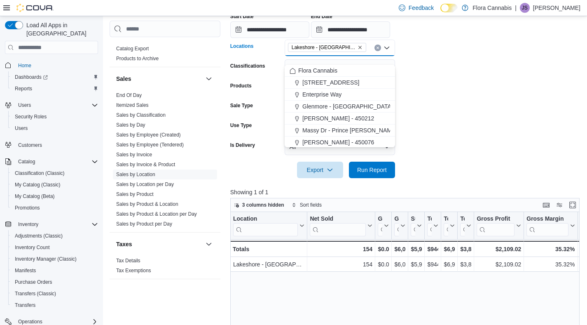
click at [361, 49] on icon "Remove Lakeshore - Kelowna - 450372 from selection in this group" at bounding box center [359, 47] width 3 height 3
click at [334, 127] on span "[PERSON_NAME] - 450212" at bounding box center [338, 130] width 72 height 8
click at [362, 173] on span "Run Report" at bounding box center [372, 169] width 30 height 8
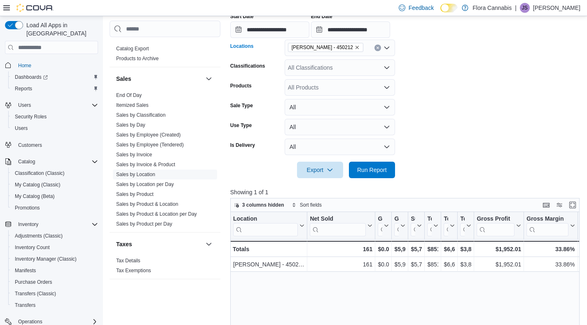
click at [358, 50] on icon "Remove Lawrence - Kelowna - 450212 from selection in this group" at bounding box center [357, 47] width 5 height 5
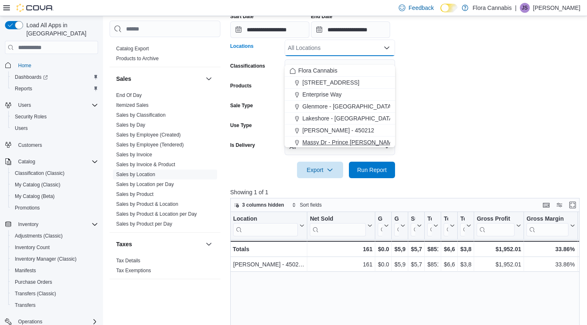
click at [332, 137] on button "Massy Dr - Prince [PERSON_NAME] - 450075" at bounding box center [340, 142] width 110 height 12
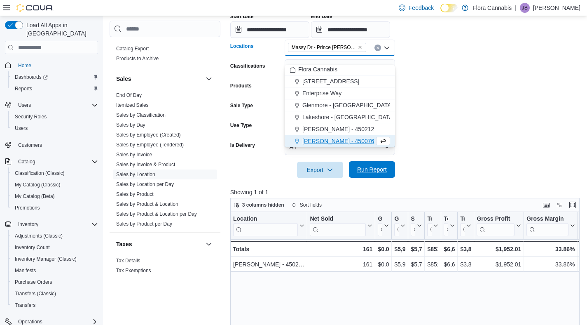
click at [356, 178] on span "Run Report" at bounding box center [372, 169] width 36 height 16
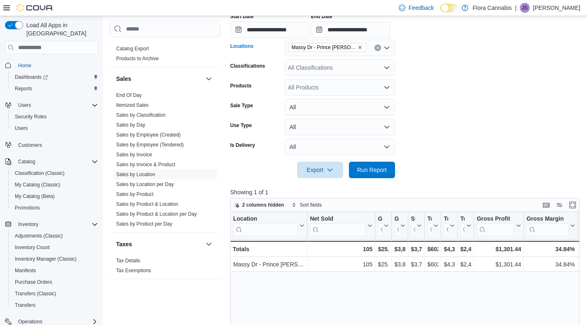
click at [360, 50] on icon "Remove Massy Dr - Prince George - 450075 from selection in this group" at bounding box center [360, 47] width 5 height 5
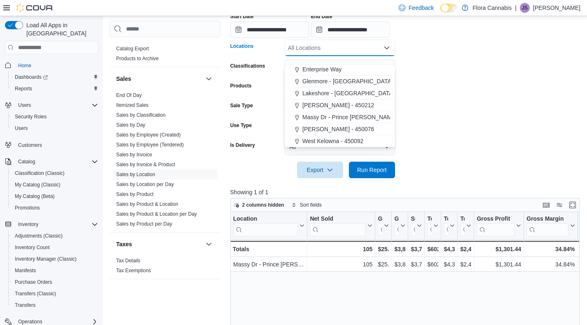
scroll to position [191, 0]
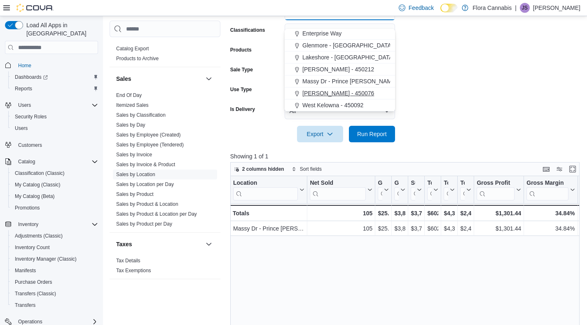
click at [343, 94] on span "[PERSON_NAME] - 450076" at bounding box center [338, 93] width 72 height 8
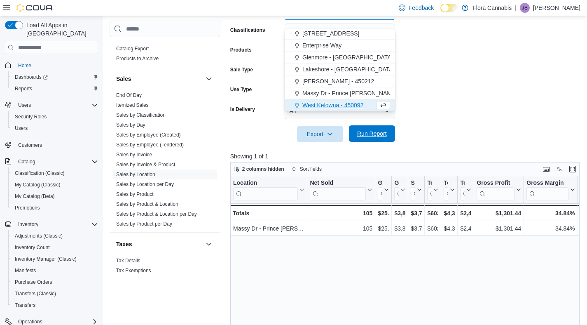
scroll to position [13, 0]
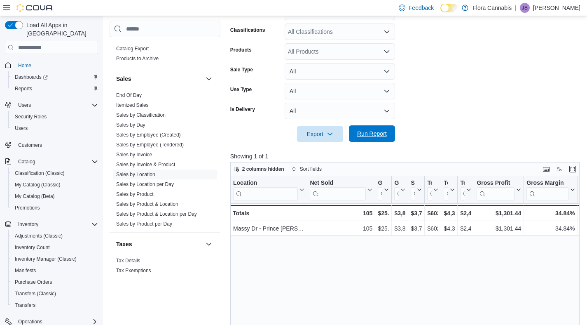
click at [374, 138] on span "Run Report" at bounding box center [372, 133] width 30 height 8
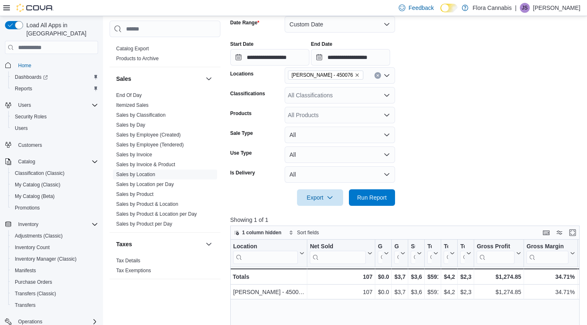
scroll to position [147, 0]
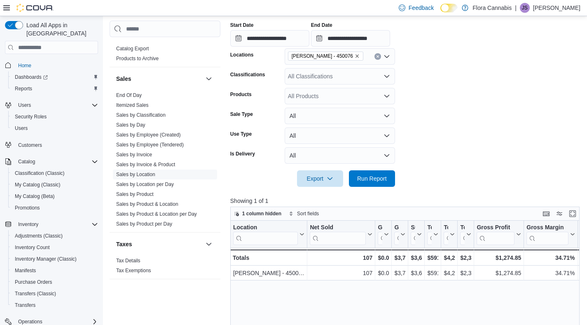
click at [355, 58] on icon "Remove Vernon - 450076 from selection in this group" at bounding box center [357, 56] width 5 height 5
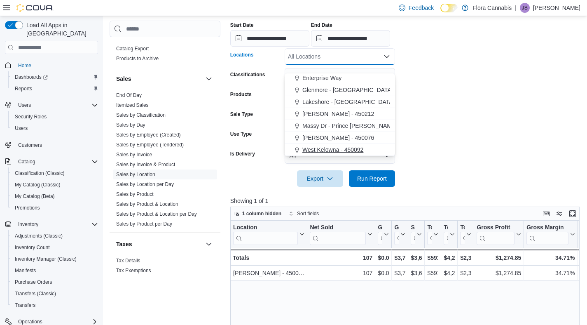
click at [323, 146] on span "West Kelowna - 450092" at bounding box center [332, 149] width 61 height 8
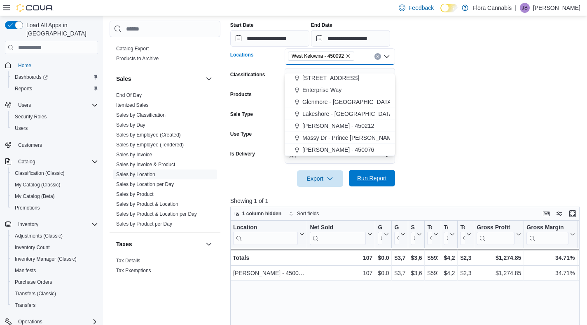
click at [383, 182] on span "Run Report" at bounding box center [372, 178] width 30 height 8
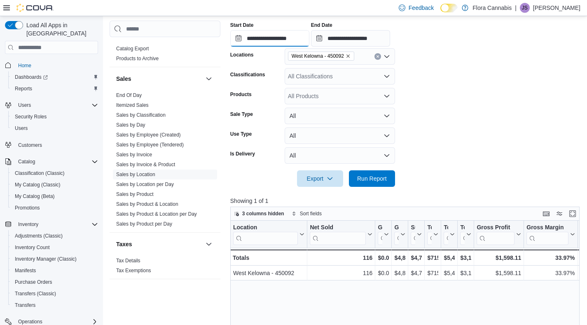
click at [255, 46] on input "**********" at bounding box center [269, 38] width 79 height 16
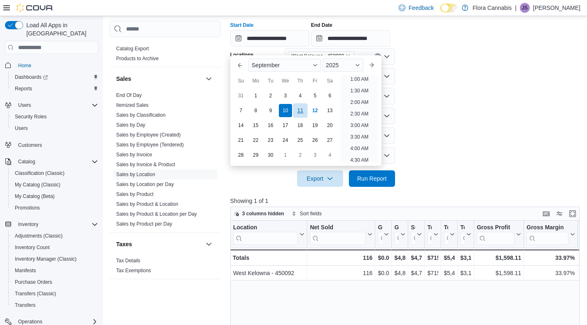
click at [302, 112] on div "11" at bounding box center [300, 110] width 14 height 14
type input "**********"
click at [302, 112] on div "11" at bounding box center [300, 110] width 14 height 14
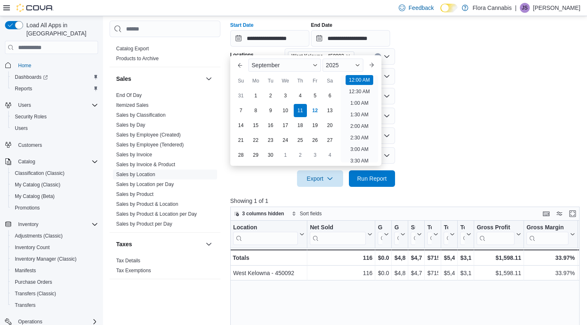
click at [473, 91] on form "**********" at bounding box center [406, 86] width 353 height 199
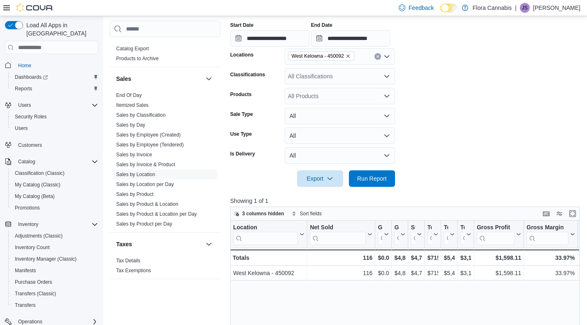
click at [339, 84] on div "All Classifications" at bounding box center [340, 76] width 110 height 16
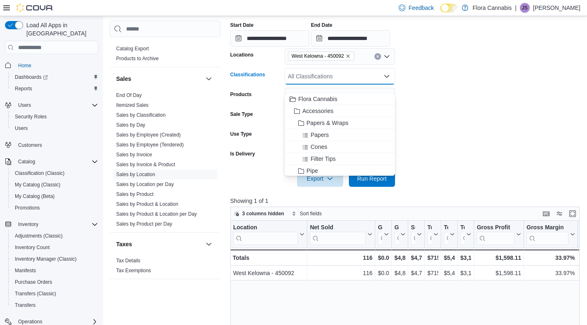
click at [351, 58] on icon "Remove West Kelowna - 450092 from selection in this group" at bounding box center [348, 56] width 5 height 5
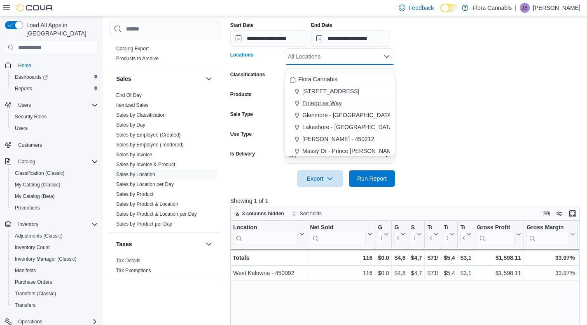
click at [333, 101] on span "Enterprise Way" at bounding box center [321, 103] width 39 height 8
click at [455, 130] on form "**********" at bounding box center [406, 86] width 353 height 199
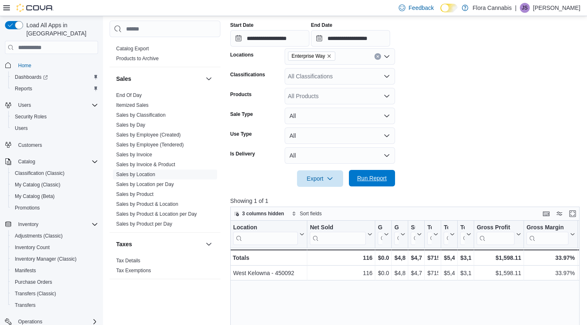
click at [373, 180] on span "Run Report" at bounding box center [372, 178] width 36 height 16
click at [331, 58] on icon "Remove Enterprise Way from selection in this group" at bounding box center [329, 56] width 3 height 3
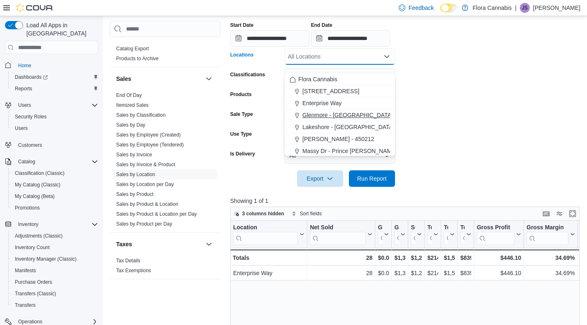
click at [323, 117] on span "Glenmore - [GEOGRAPHIC_DATA] - 450374" at bounding box center [359, 115] width 115 height 8
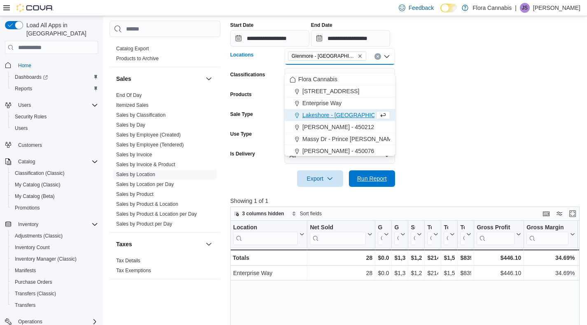
click at [378, 182] on span "Run Report" at bounding box center [372, 178] width 30 height 8
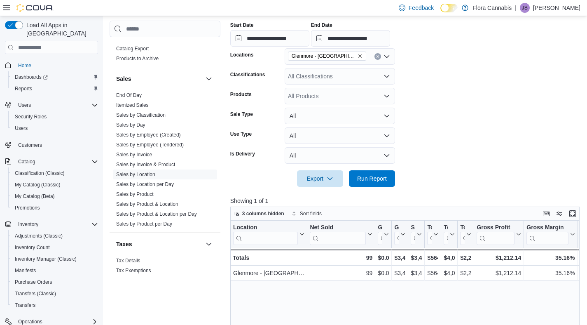
click at [360, 58] on icon "Remove Glenmore - Kelowna - 450374 from selection in this group" at bounding box center [360, 56] width 5 height 5
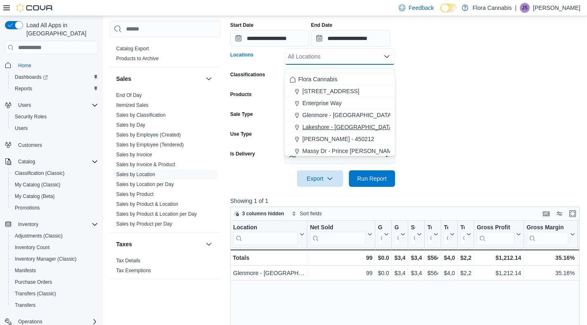
click at [336, 122] on button "Lakeshore - [GEOGRAPHIC_DATA] - 450372" at bounding box center [340, 127] width 110 height 12
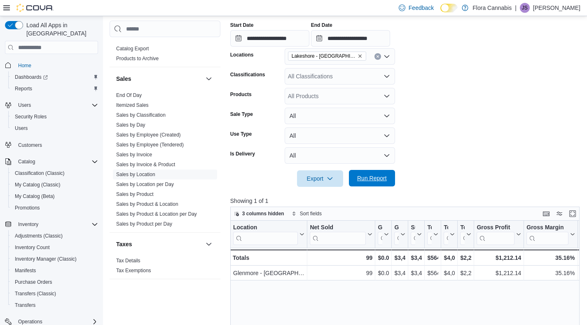
click at [366, 182] on span "Run Report" at bounding box center [372, 178] width 30 height 8
click at [361, 58] on icon "Remove Lakeshore - Kelowna - 450372 from selection in this group" at bounding box center [360, 56] width 5 height 5
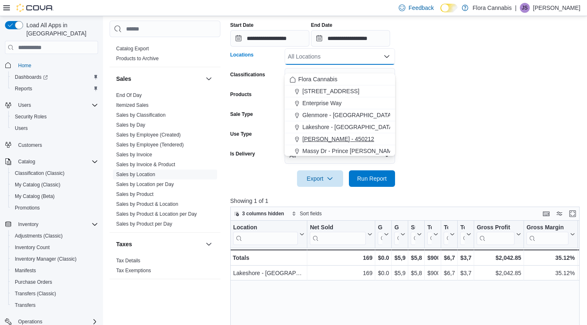
click at [332, 135] on span "[PERSON_NAME] - 450212" at bounding box center [338, 139] width 72 height 8
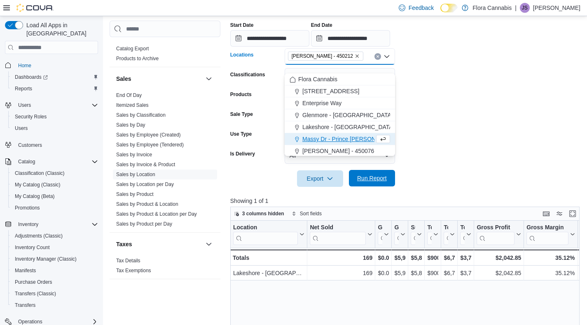
click at [359, 182] on span "Run Report" at bounding box center [372, 178] width 30 height 8
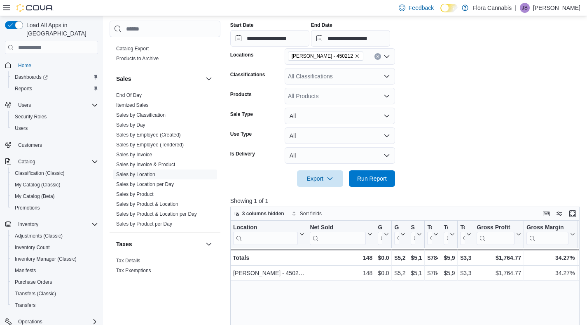
click at [360, 58] on icon "Remove Lawrence - Kelowna - 450212 from selection in this group" at bounding box center [357, 56] width 5 height 5
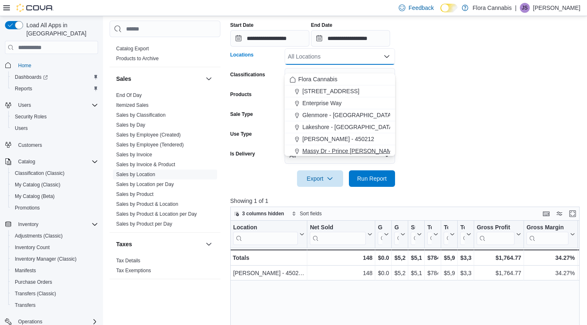
click at [333, 148] on span "Massy Dr - Prince [PERSON_NAME] - 450075" at bounding box center [361, 151] width 119 height 8
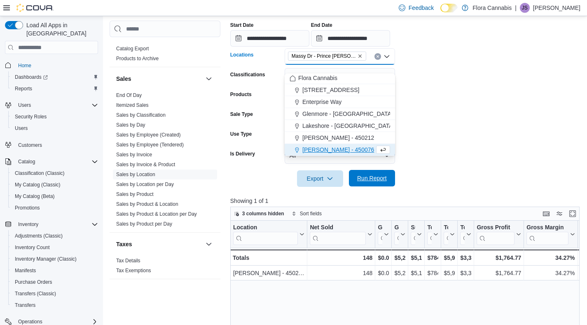
click at [381, 182] on span "Run Report" at bounding box center [372, 178] width 36 height 16
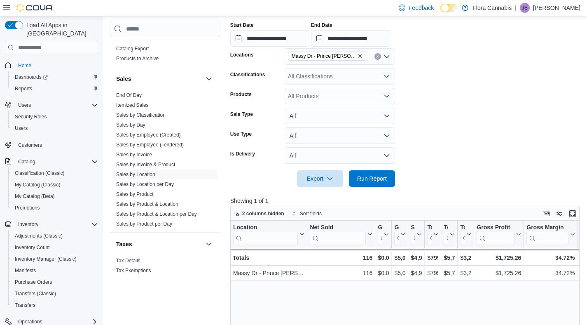
drag, startPoint x: 361, startPoint y: 64, endPoint x: 359, endPoint y: 68, distance: 4.4
click at [361, 58] on icon "Remove Massy Dr - Prince George - 450075 from selection in this group" at bounding box center [360, 56] width 5 height 5
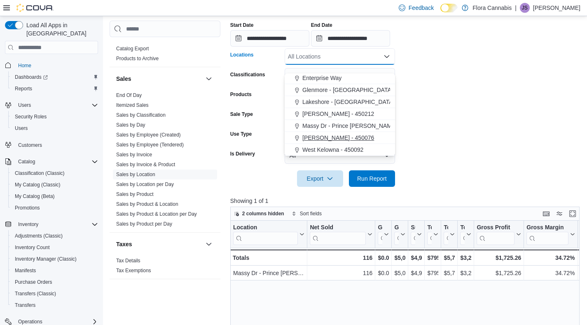
click at [345, 139] on span "[PERSON_NAME] - 450076" at bounding box center [338, 137] width 72 height 8
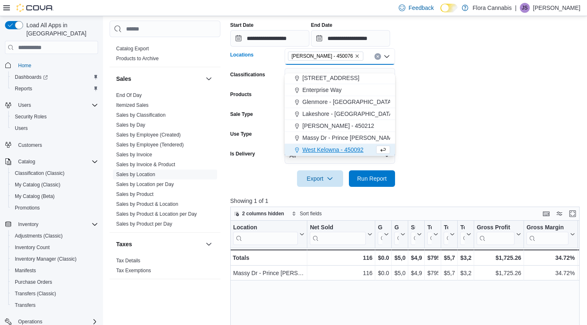
click at [372, 170] on div at bounding box center [406, 167] width 353 height 7
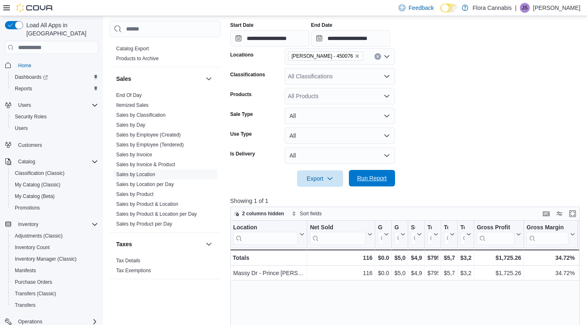
click at [381, 182] on span "Run Report" at bounding box center [372, 178] width 30 height 8
click at [355, 58] on icon "Remove Vernon - 450076 from selection in this group" at bounding box center [357, 56] width 5 height 5
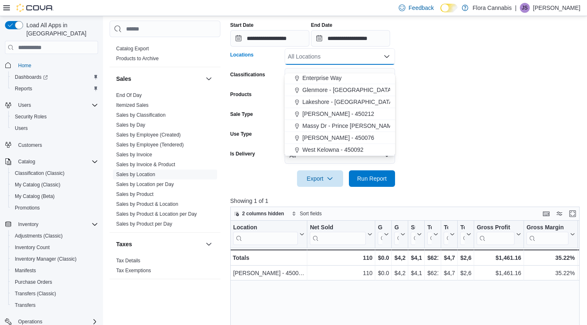
click at [337, 147] on span "West Kelowna - 450092" at bounding box center [332, 149] width 61 height 8
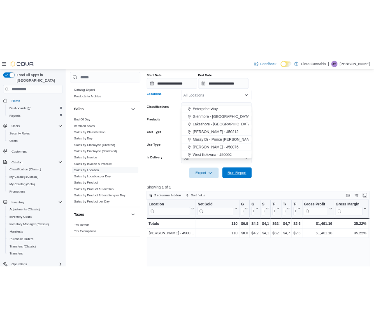
scroll to position [13, 0]
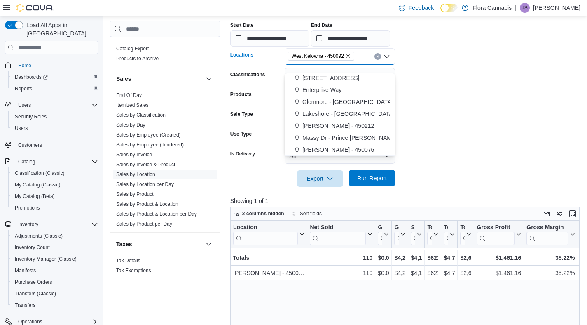
click at [376, 186] on span "Run Report" at bounding box center [372, 178] width 36 height 16
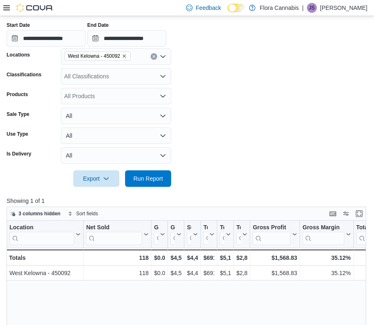
click at [10, 7] on div at bounding box center [28, 8] width 50 height 8
click at [4, 7] on icon at bounding box center [6, 8] width 7 height 7
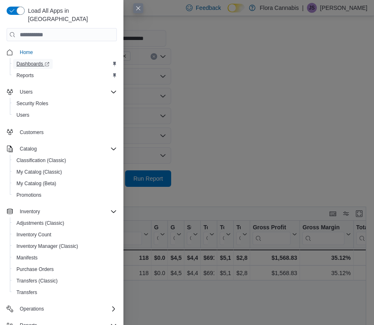
click at [29, 61] on span "Dashboards" at bounding box center [32, 64] width 33 height 7
